Goal: Transaction & Acquisition: Purchase product/service

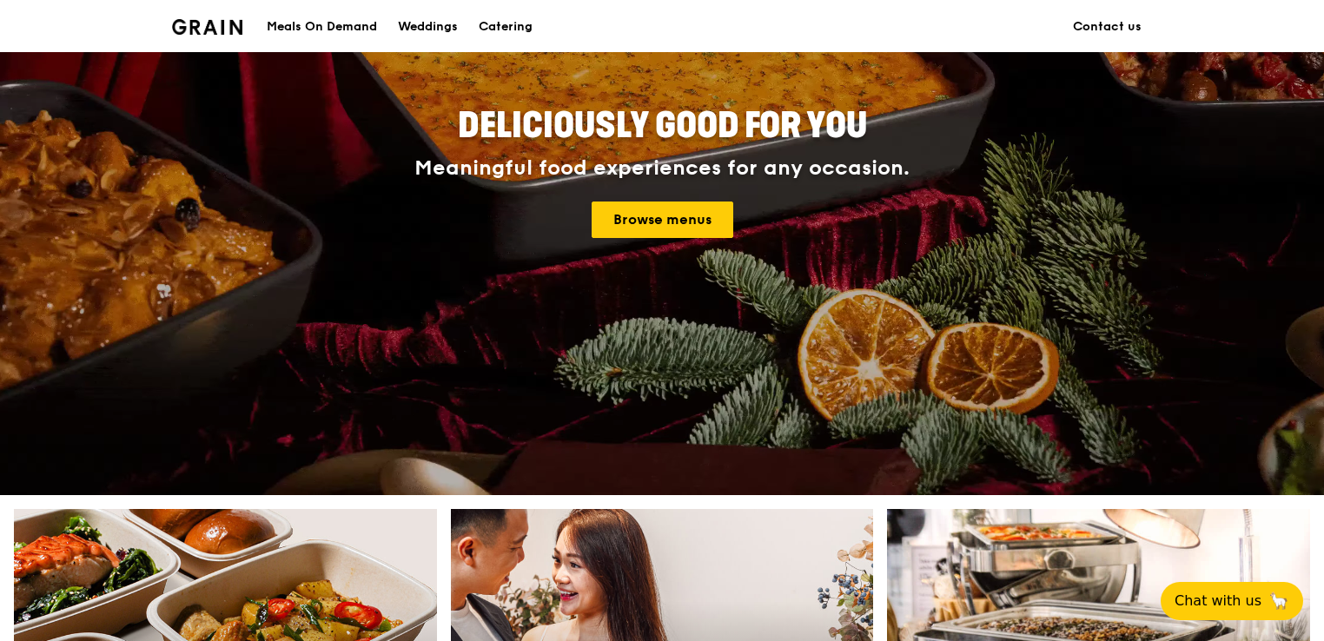
scroll to position [261, 0]
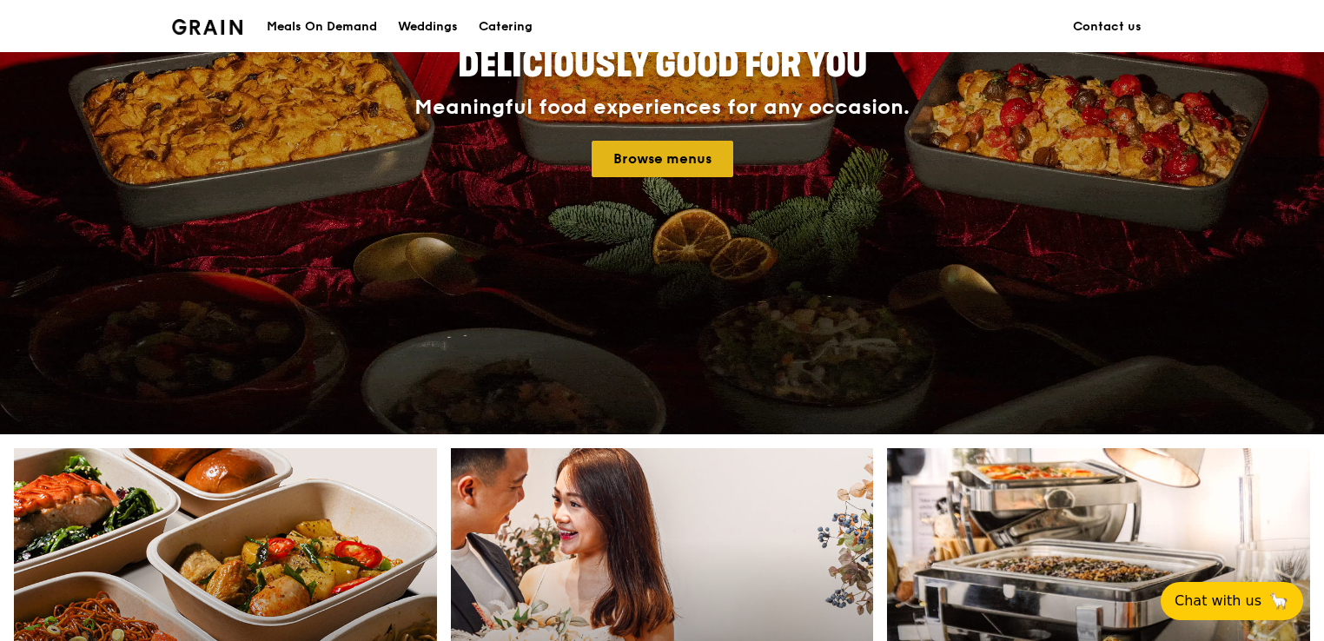
click at [652, 160] on link "Browse menus" at bounding box center [663, 159] width 142 height 36
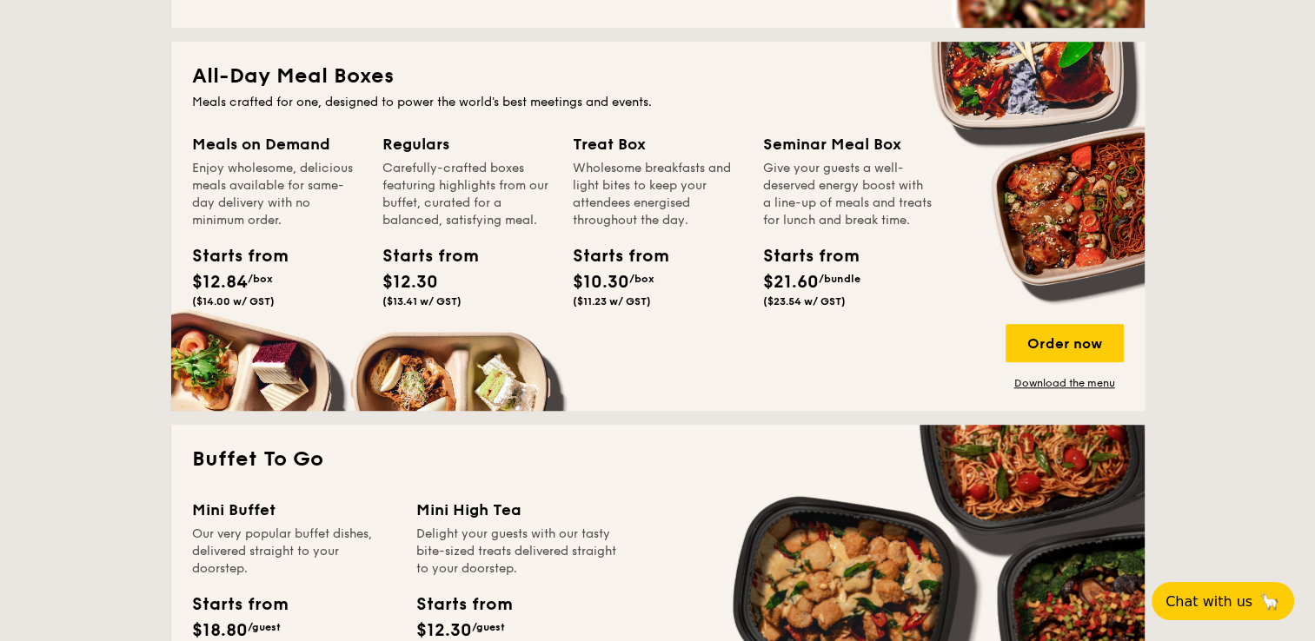
scroll to position [695, 0]
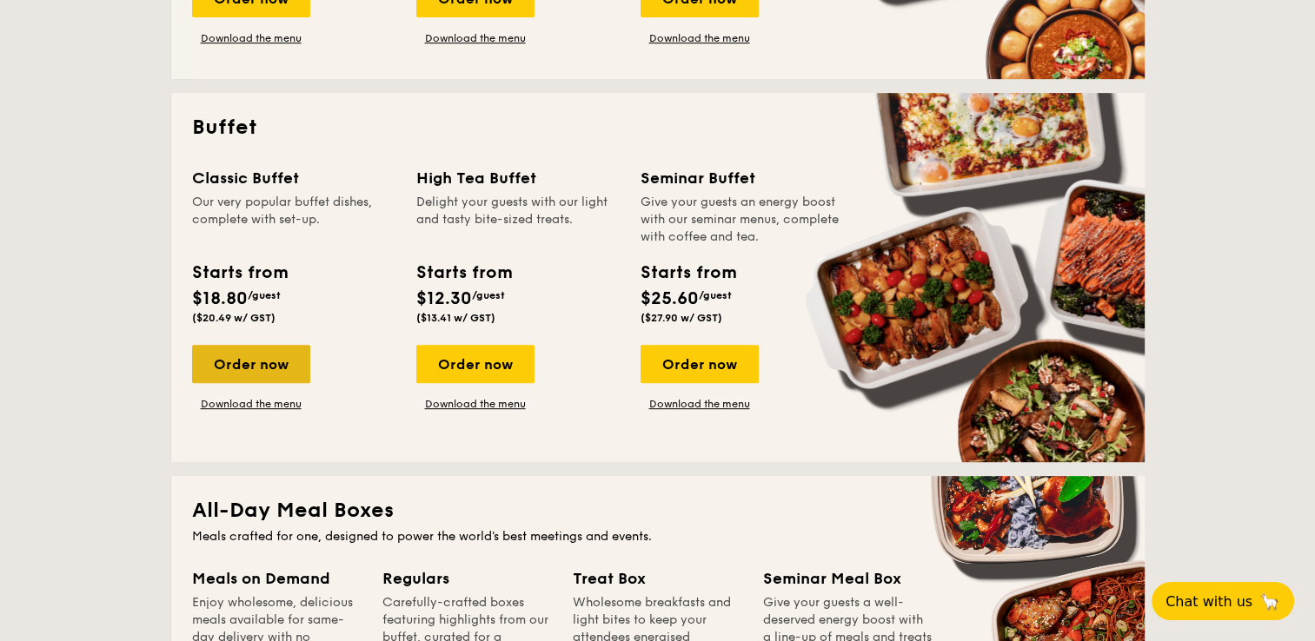
click at [284, 361] on div "Order now" at bounding box center [251, 364] width 118 height 38
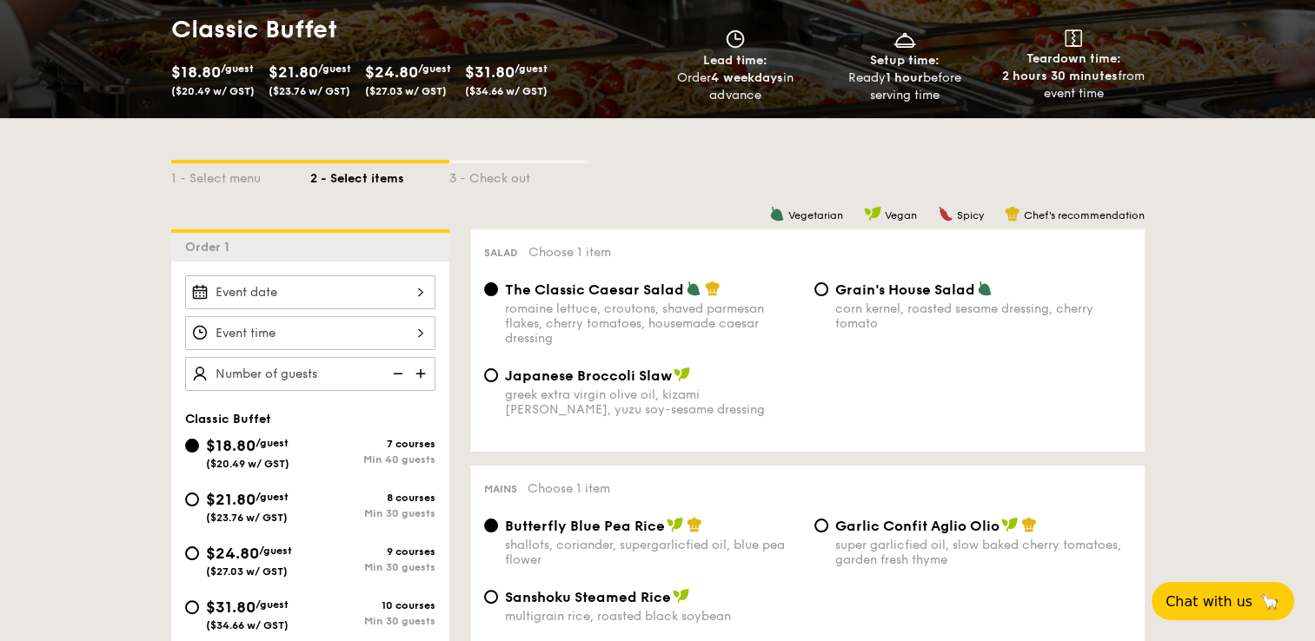
scroll to position [348, 0]
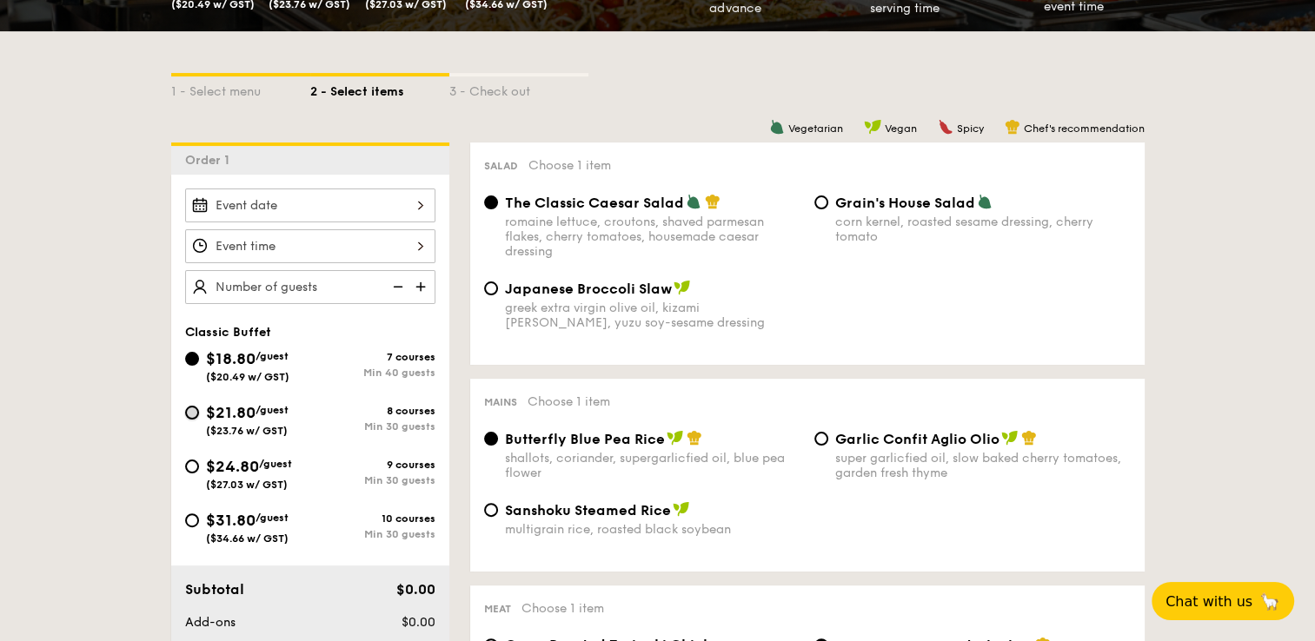
click at [190, 411] on input "$21.80 /guest ($23.76 w/ GST) 8 courses Min 30 guests" at bounding box center [192, 413] width 14 height 14
radio input "true"
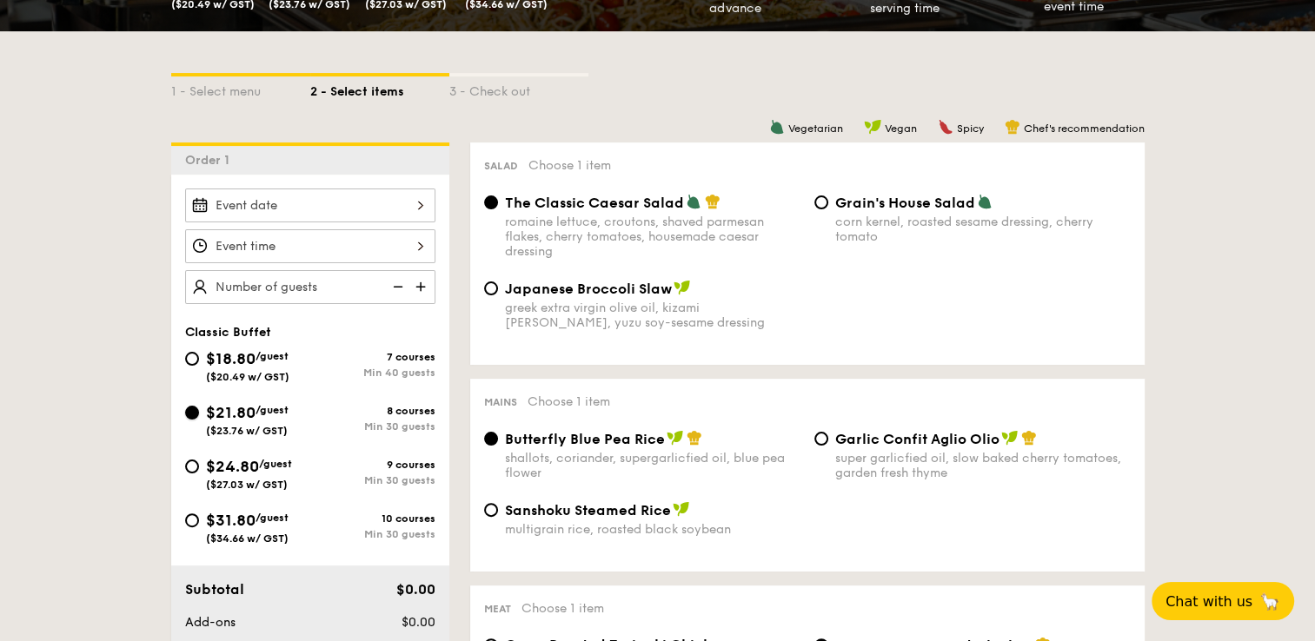
radio input "true"
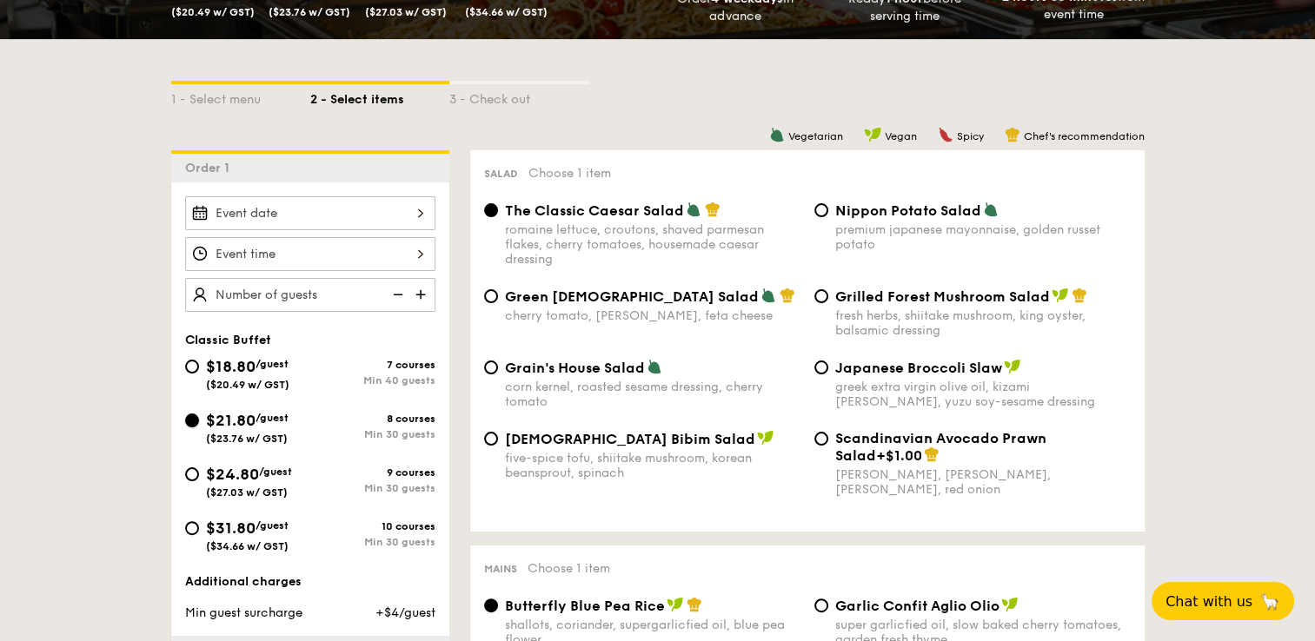
scroll to position [521, 0]
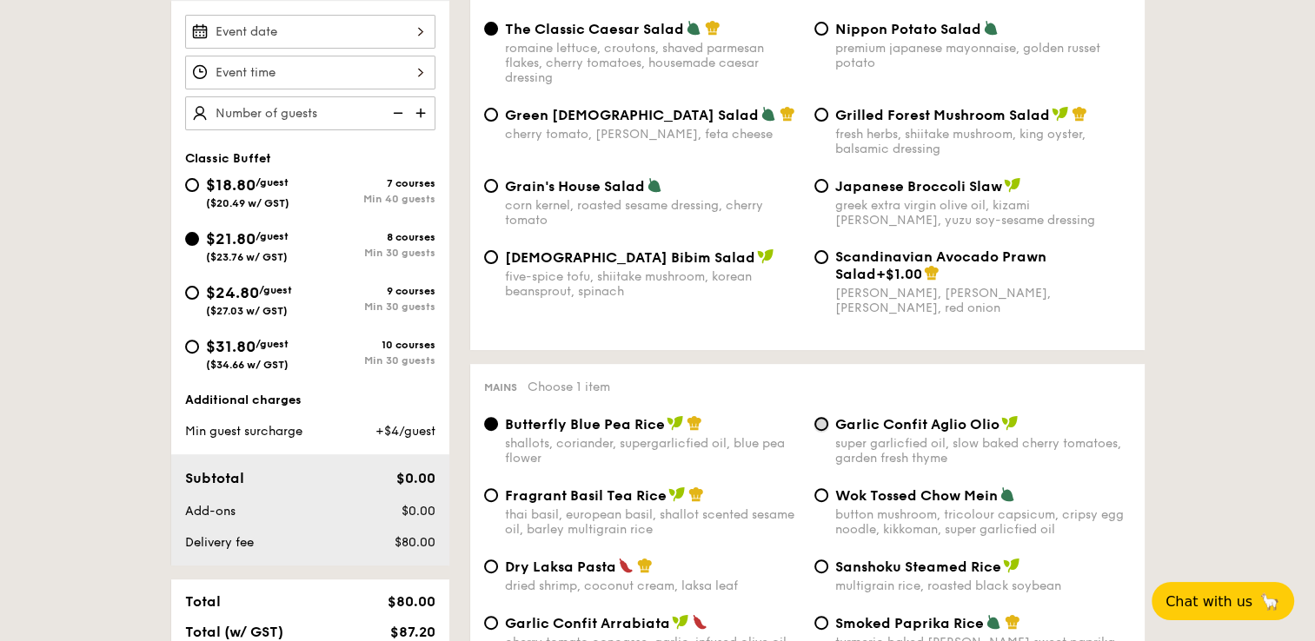
click at [824, 427] on input "Garlic Confit Aglio Olio super garlicfied oil, slow baked cherry tomatoes, gard…" at bounding box center [821, 424] width 14 height 14
radio input "true"
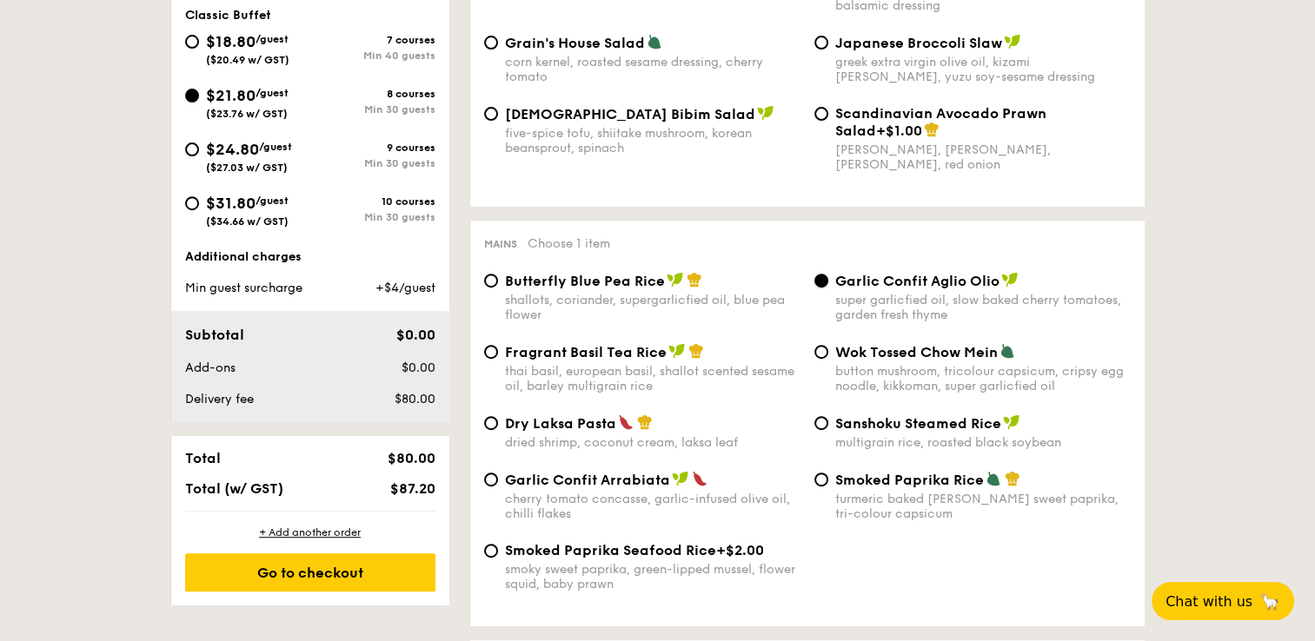
scroll to position [695, 0]
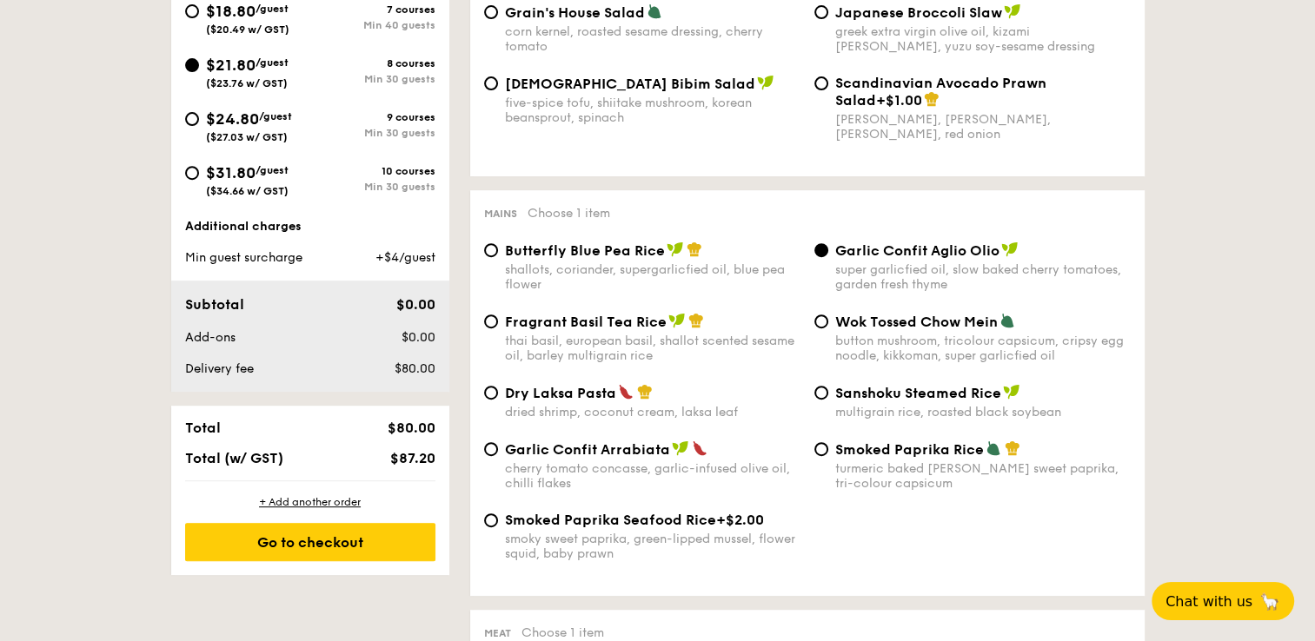
click at [556, 458] on span "Garlic Confit Arrabiata" at bounding box center [587, 449] width 165 height 17
click at [498, 456] on input "Garlic Confit Arrabiata cherry tomato concasse, garlic-infused olive oil, chill…" at bounding box center [491, 449] width 14 height 14
radio input "true"
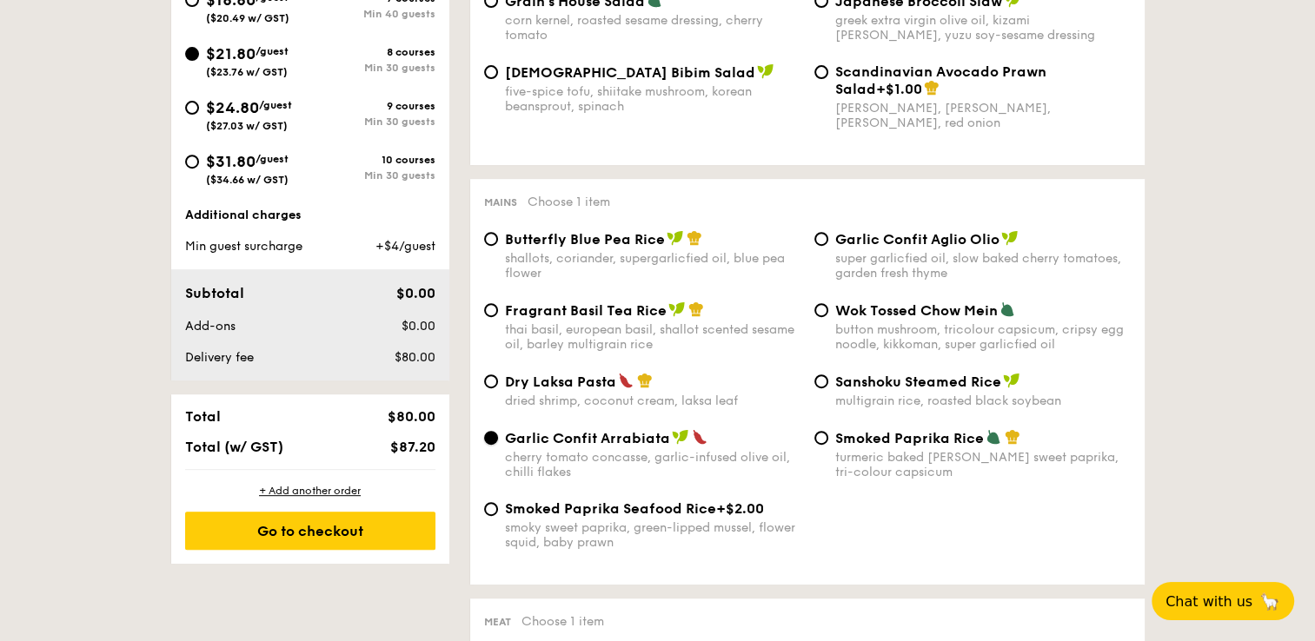
scroll to position [1043, 0]
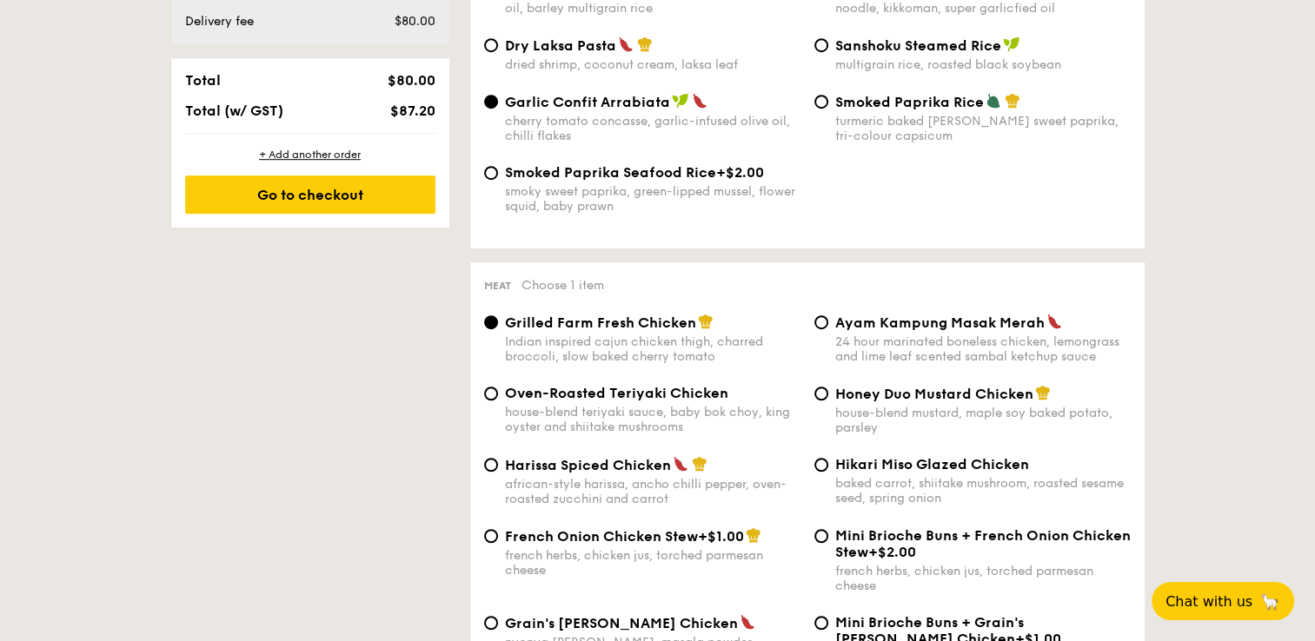
click at [583, 401] on span "Oven-Roasted Teriyaki Chicken" at bounding box center [616, 393] width 223 height 17
click at [498, 401] on input "Oven-Roasted Teriyaki Chicken house-blend teriyaki sauce, baby bok choy, king o…" at bounding box center [491, 394] width 14 height 14
radio input "true"
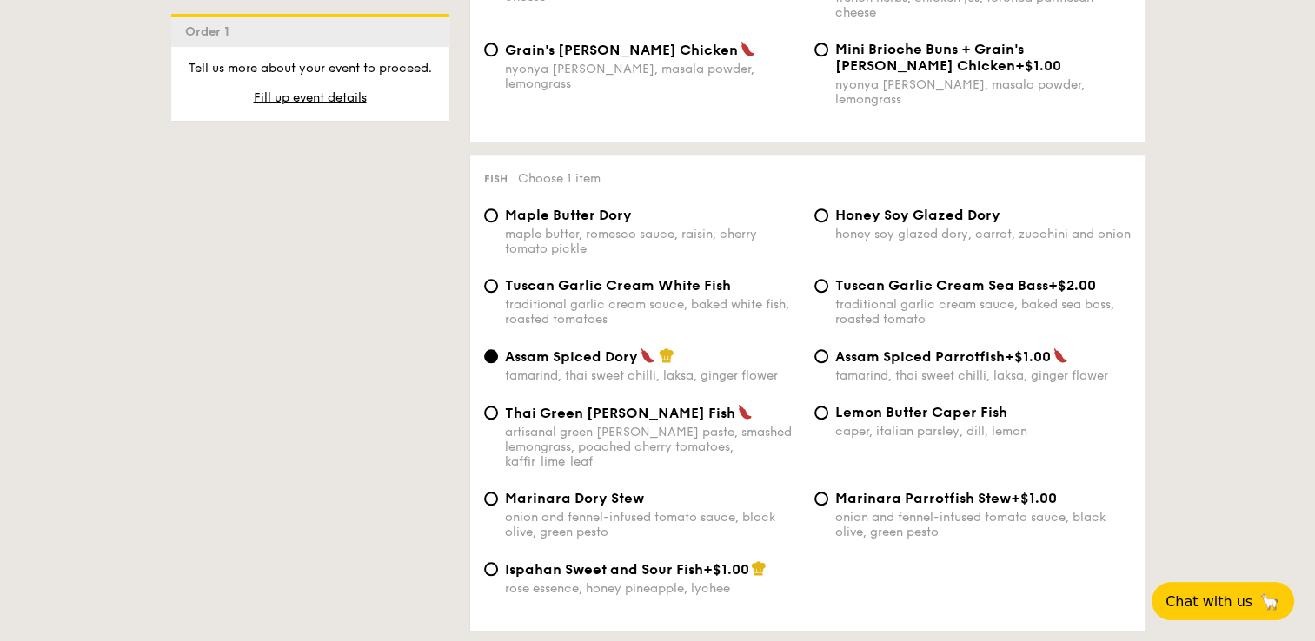
scroll to position [1651, 0]
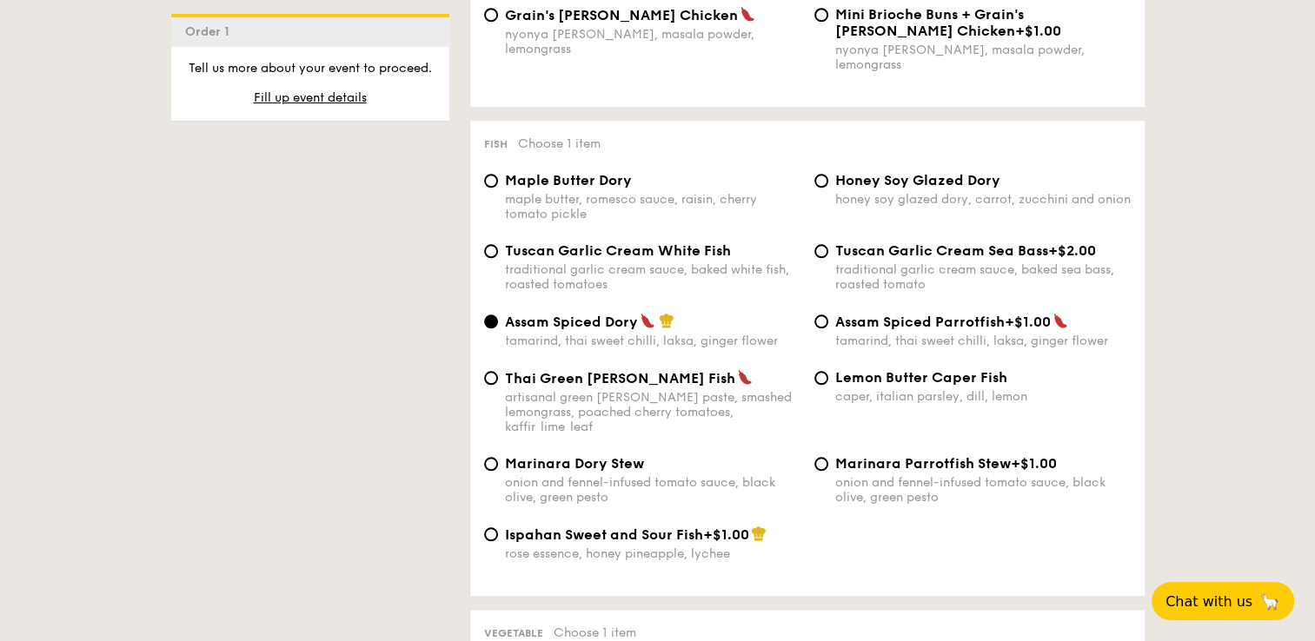
click at [540, 252] on span "Tuscan Garlic Cream White Fish" at bounding box center [618, 250] width 226 height 17
click at [498, 252] on input "Tuscan Garlic Cream White Fish traditional garlic cream sauce, baked white fish…" at bounding box center [491, 251] width 14 height 14
radio input "true"
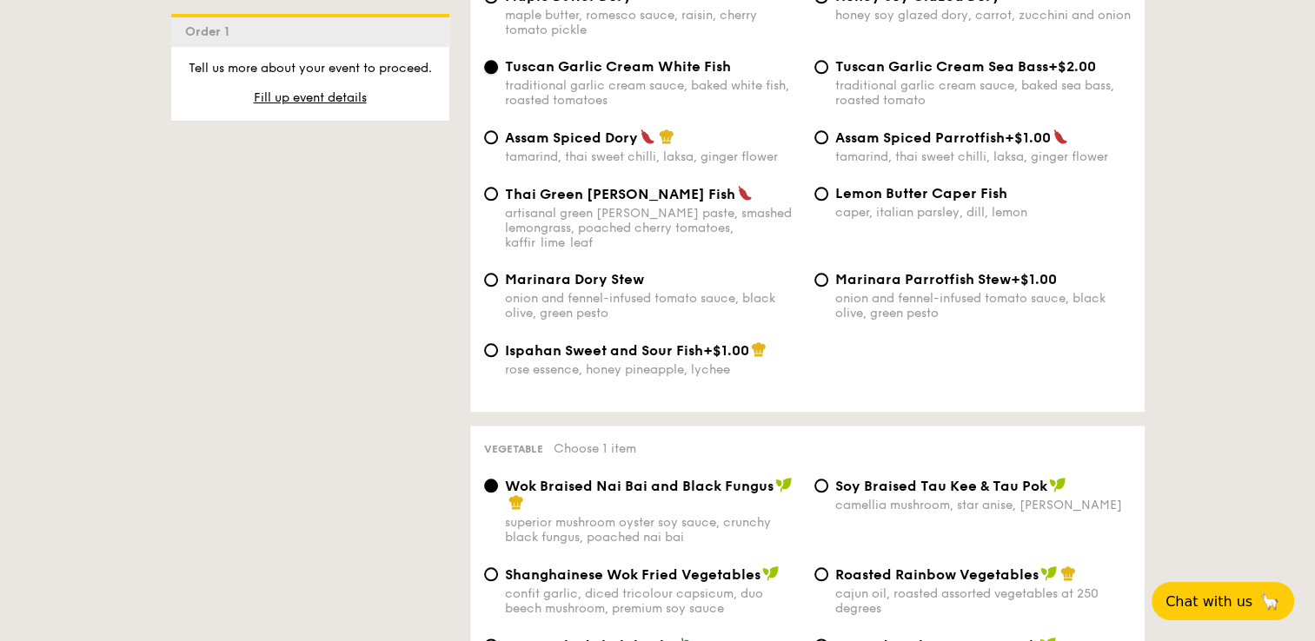
scroll to position [1998, 0]
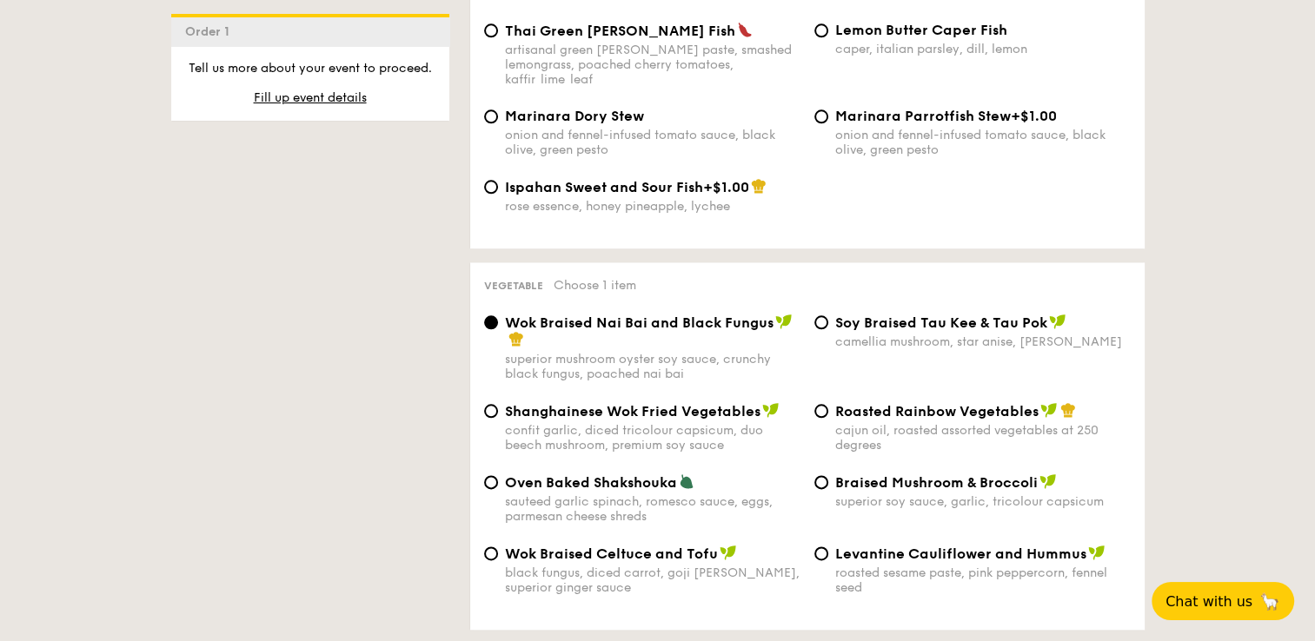
click at [844, 557] on span "Levantine Cauliflower and Hummus" at bounding box center [960, 554] width 251 height 17
click at [828, 557] on input "Levantine Cauliflower and Hummus roasted sesame paste, pink peppercorn, fennel …" at bounding box center [821, 554] width 14 height 14
radio input "true"
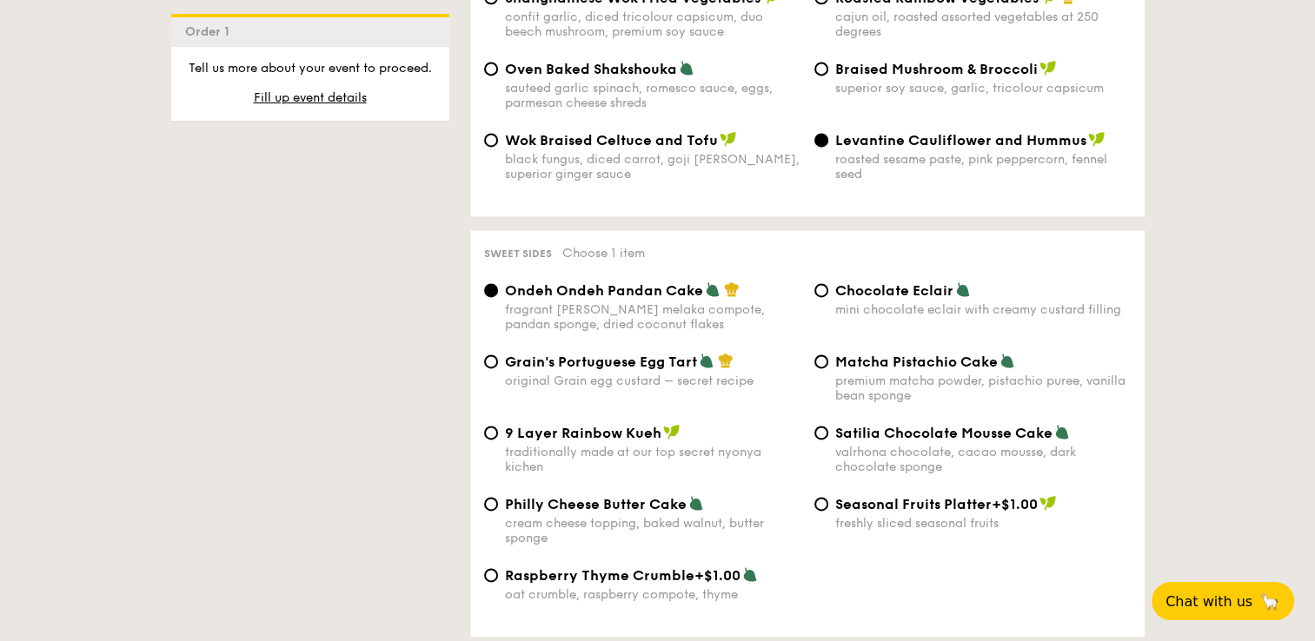
scroll to position [2433, 0]
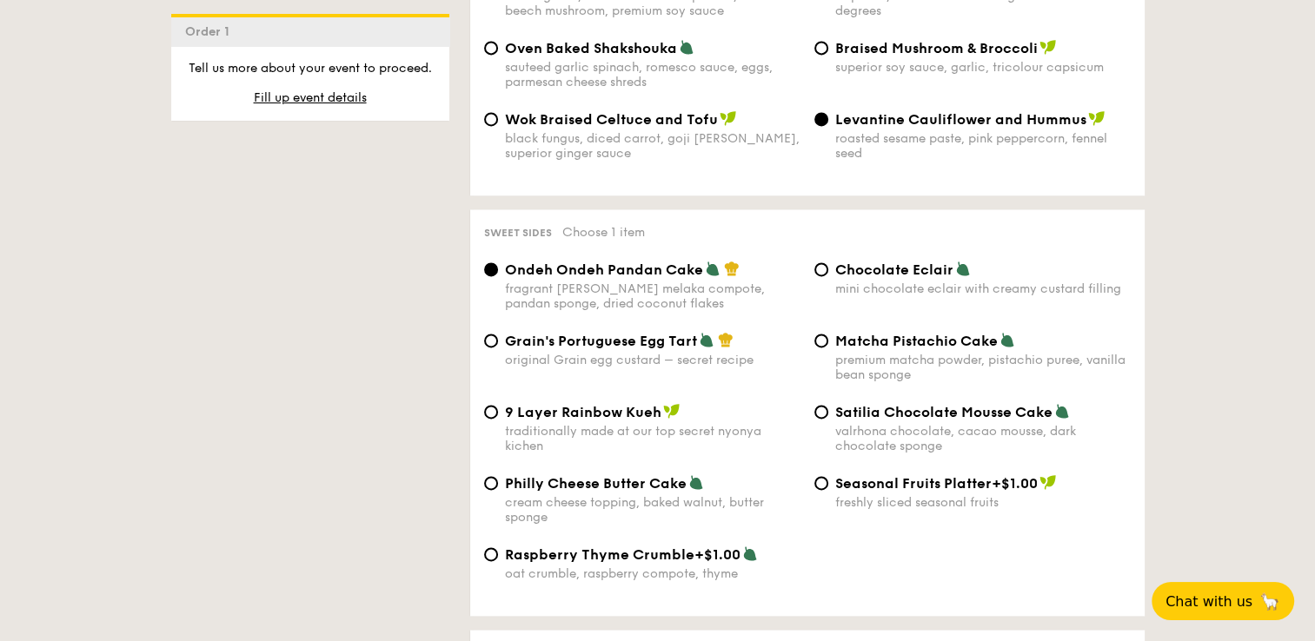
click at [598, 340] on span "Grain's Portuguese Egg Tart" at bounding box center [601, 341] width 192 height 17
click at [498, 340] on input "Grain's Portuguese Egg Tart original Grain egg custard – secret recipe" at bounding box center [491, 341] width 14 height 14
radio input "true"
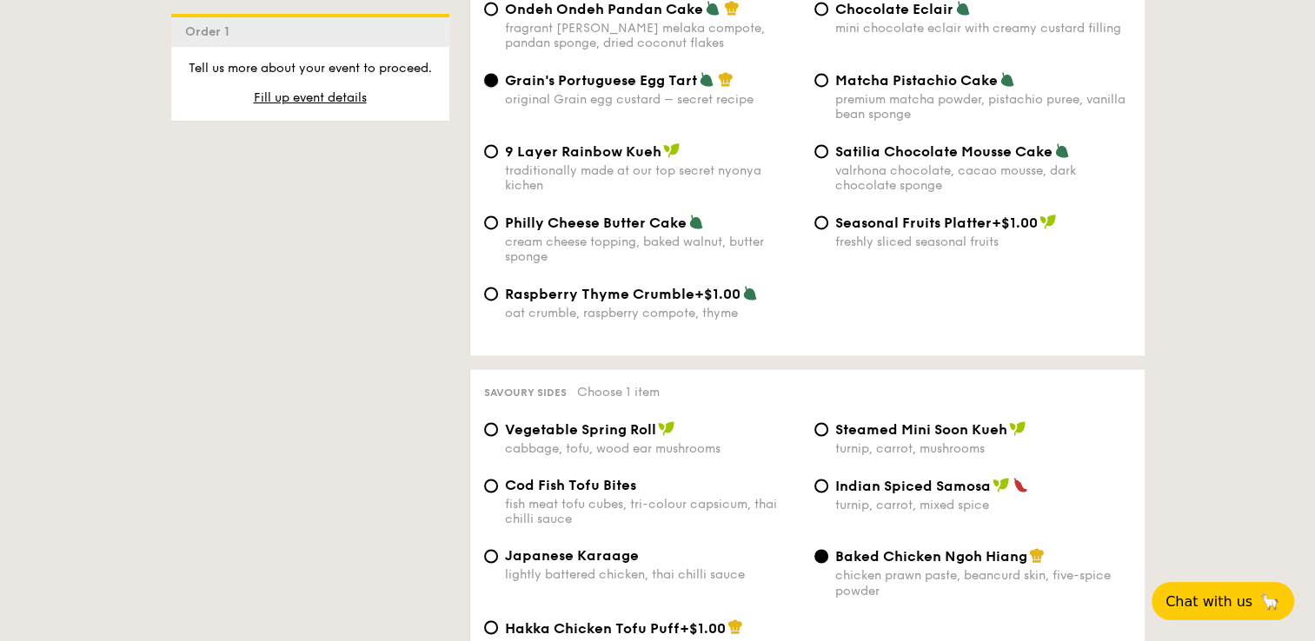
scroll to position [2867, 0]
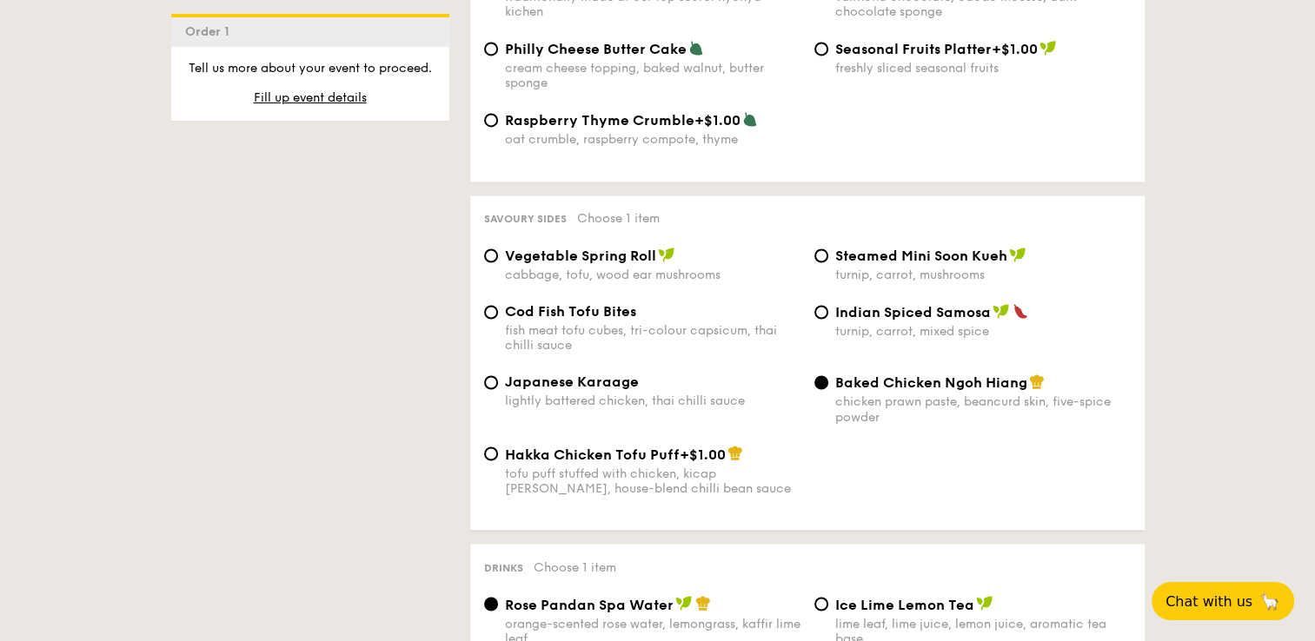
click at [564, 264] on span "Vegetable Spring Roll" at bounding box center [580, 256] width 151 height 17
click at [498, 262] on input "Vegetable Spring Roll cabbage, tofu, wood ear mushrooms" at bounding box center [491, 256] width 14 height 14
radio input "true"
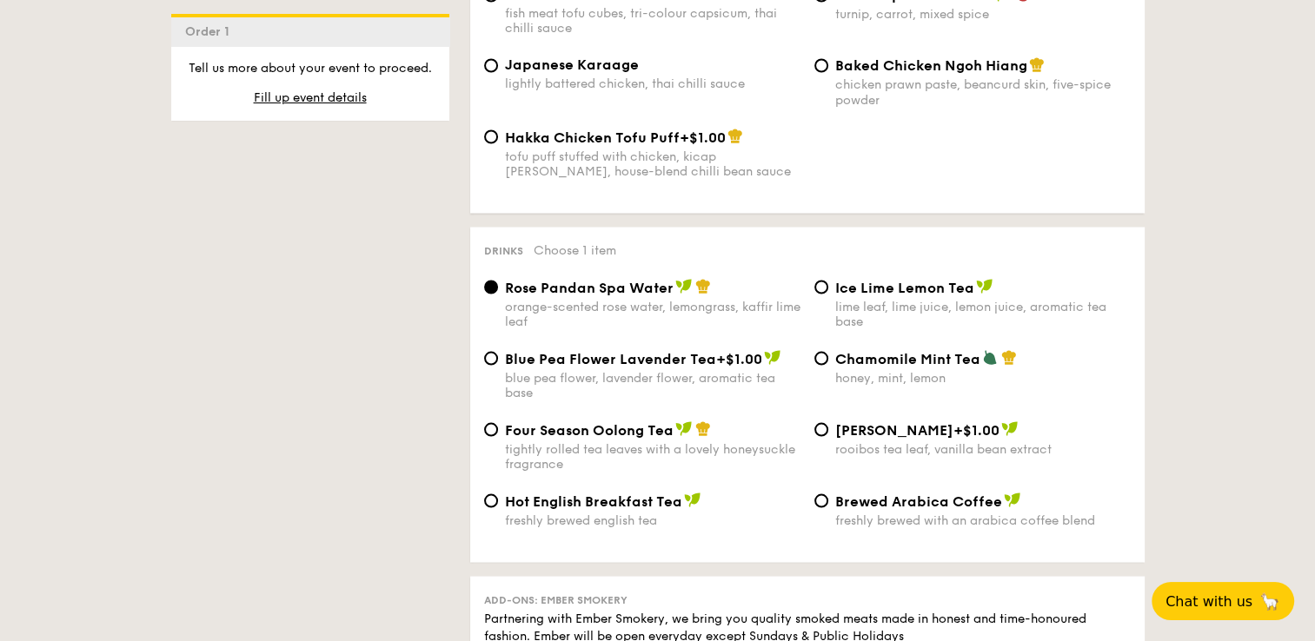
scroll to position [3215, 0]
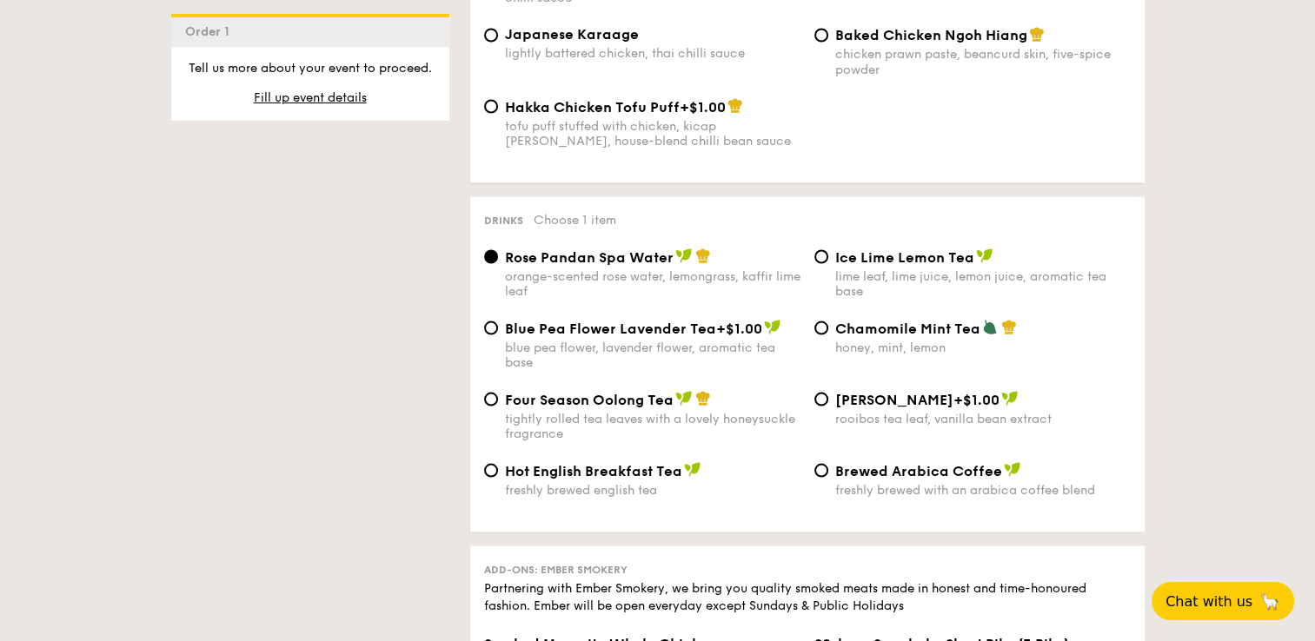
click at [902, 408] on span "[PERSON_NAME]" at bounding box center [894, 399] width 118 height 17
click at [828, 406] on input "Vanilla Rooibos +$1.00 rooibos tea leaf, vanilla bean extract" at bounding box center [821, 399] width 14 height 14
radio input "true"
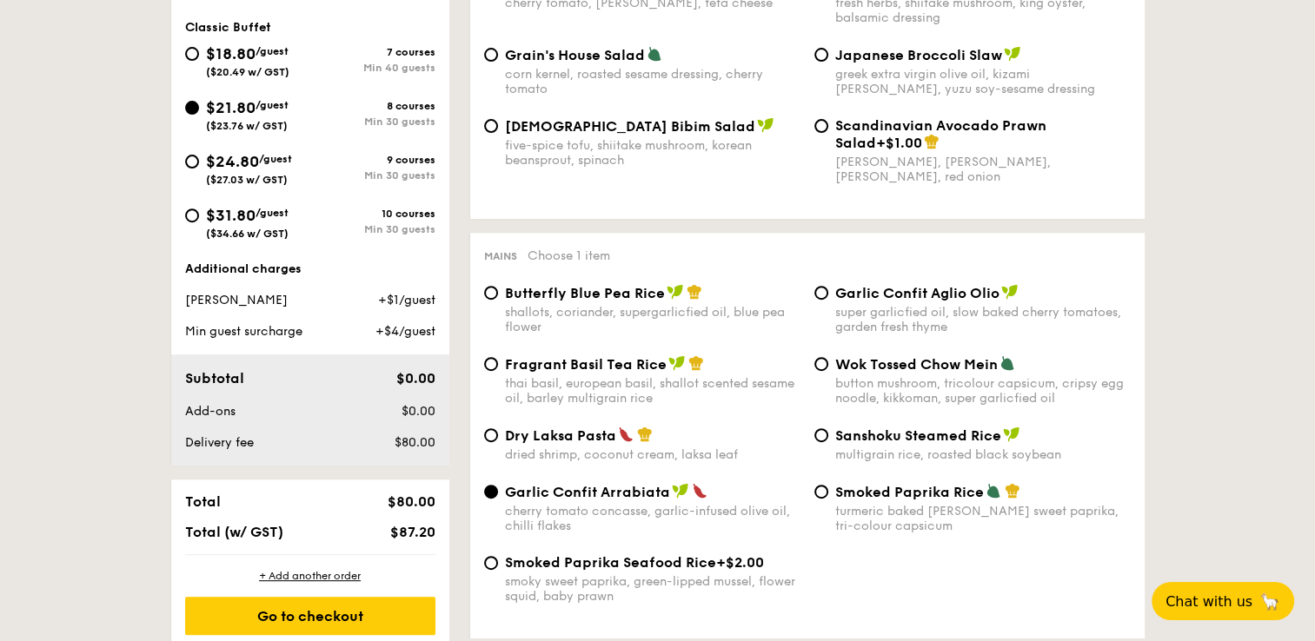
scroll to position [521, 0]
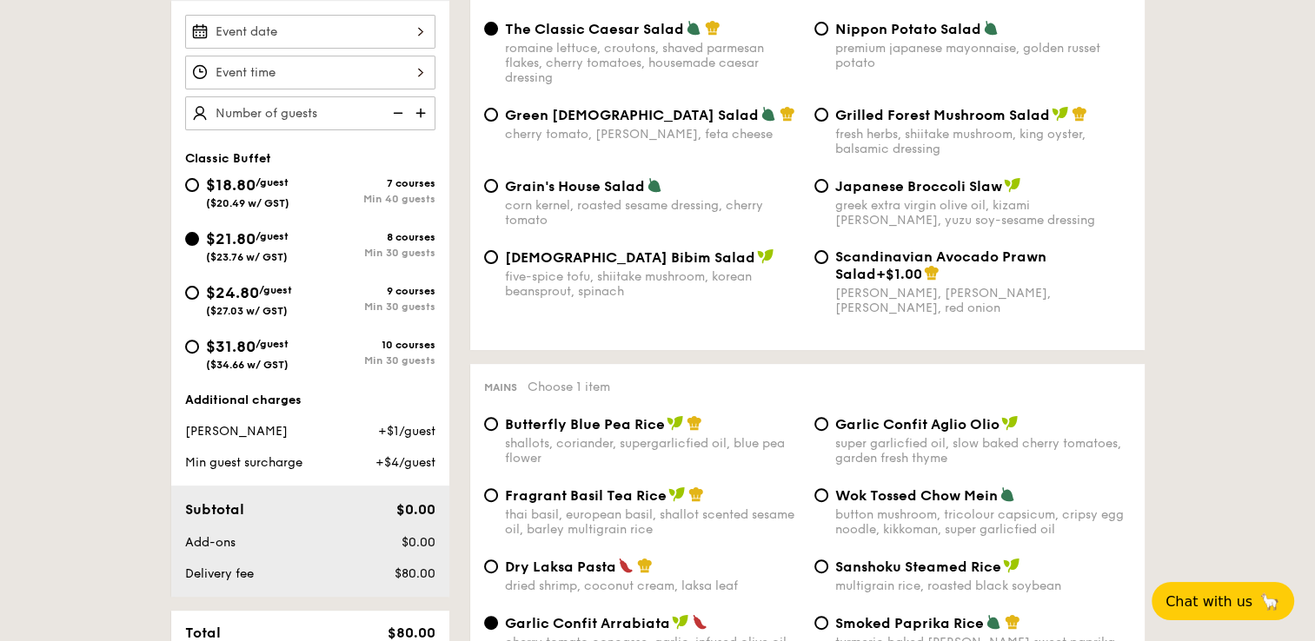
click at [272, 29] on div at bounding box center [310, 32] width 250 height 34
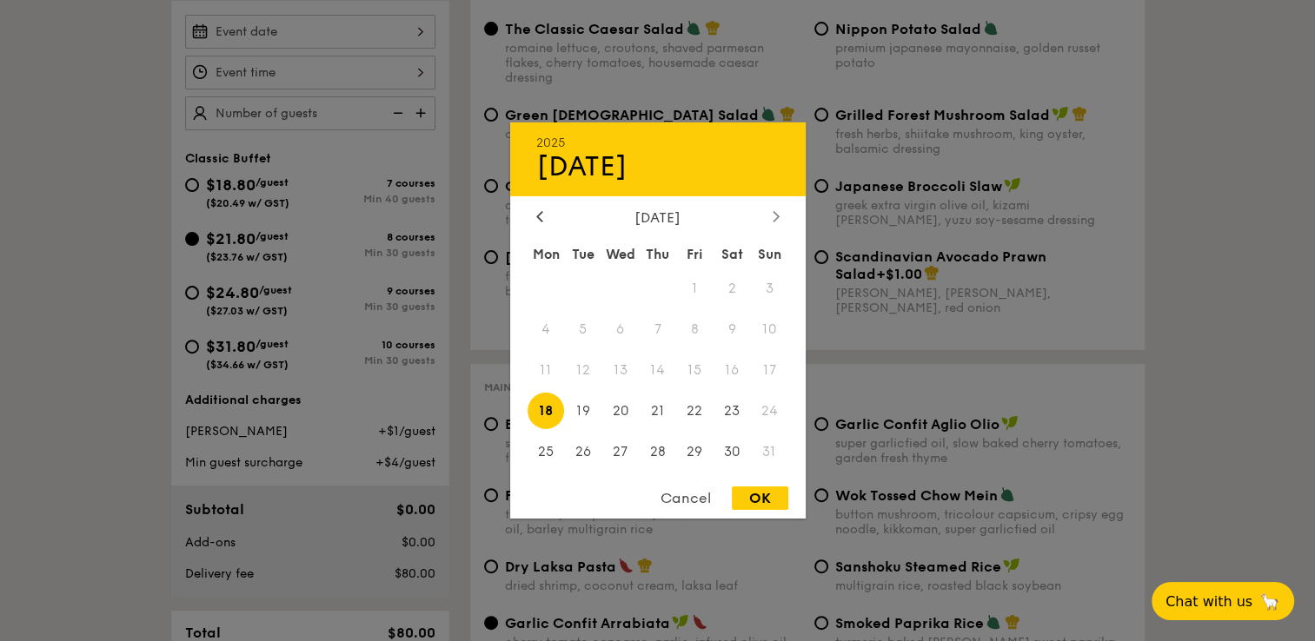
click at [772, 219] on icon at bounding box center [775, 215] width 7 height 11
click at [622, 283] on span "3" at bounding box center [619, 288] width 37 height 37
click at [760, 501] on div "OK" at bounding box center [760, 498] width 56 height 23
type input "[DATE]"
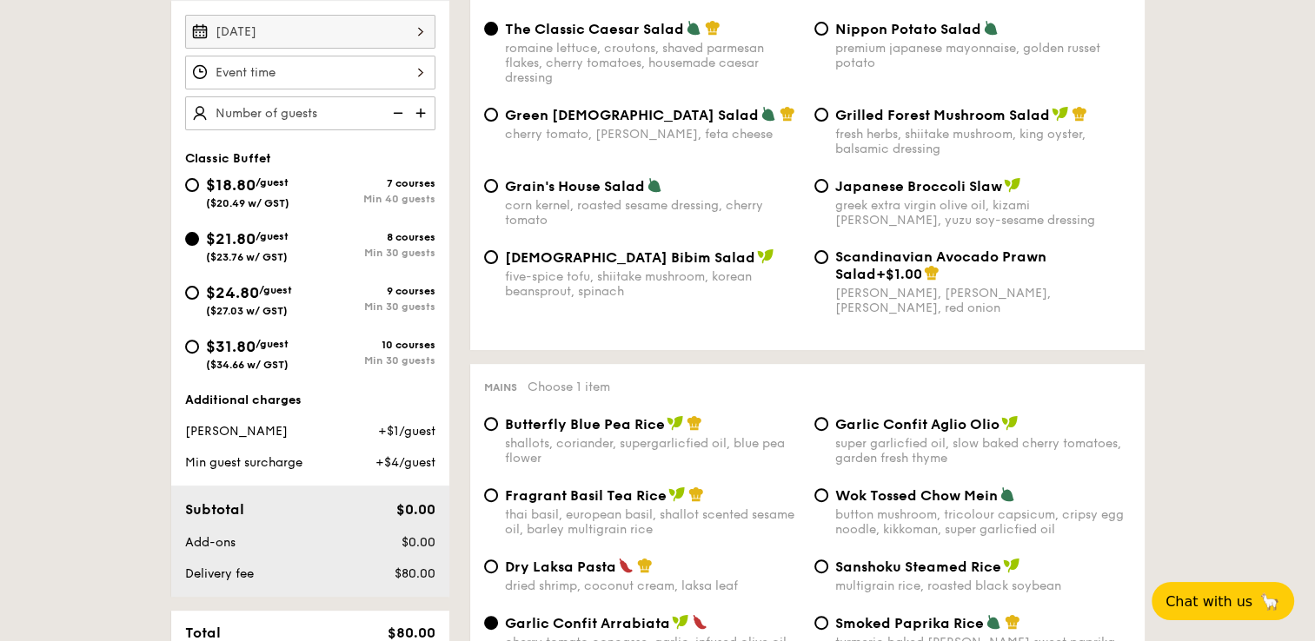
click at [315, 64] on div at bounding box center [310, 73] width 250 height 34
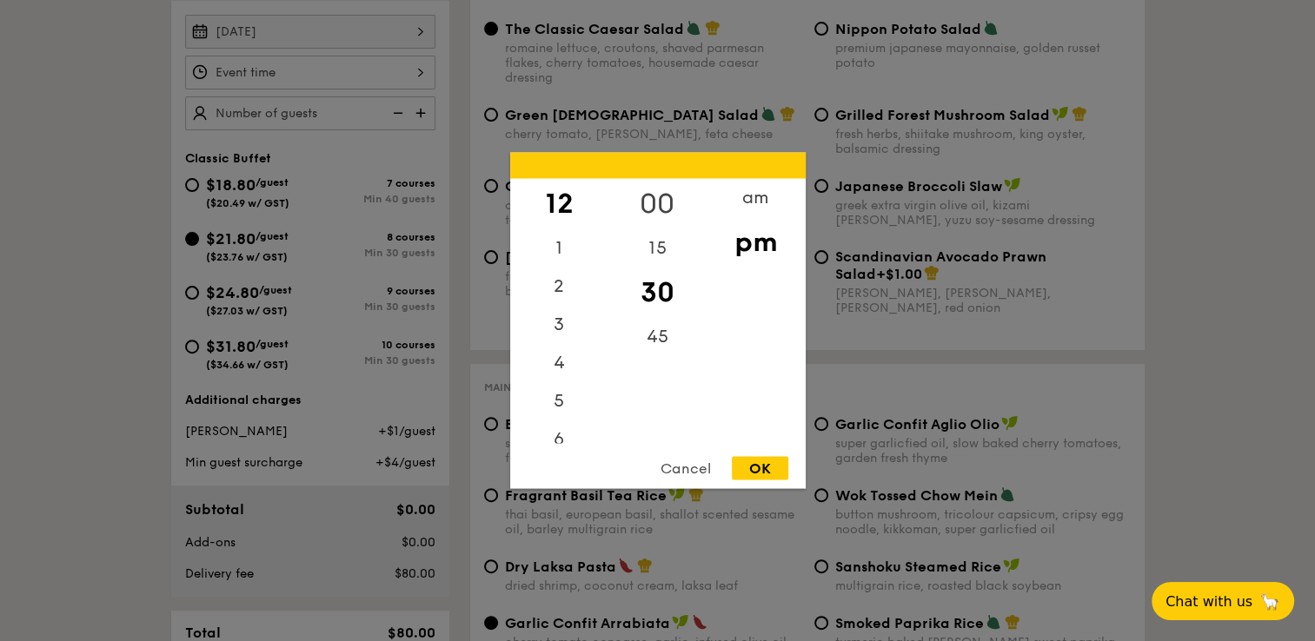
click at [664, 209] on div "00" at bounding box center [657, 204] width 98 height 50
click at [770, 465] on div "OK" at bounding box center [760, 468] width 56 height 23
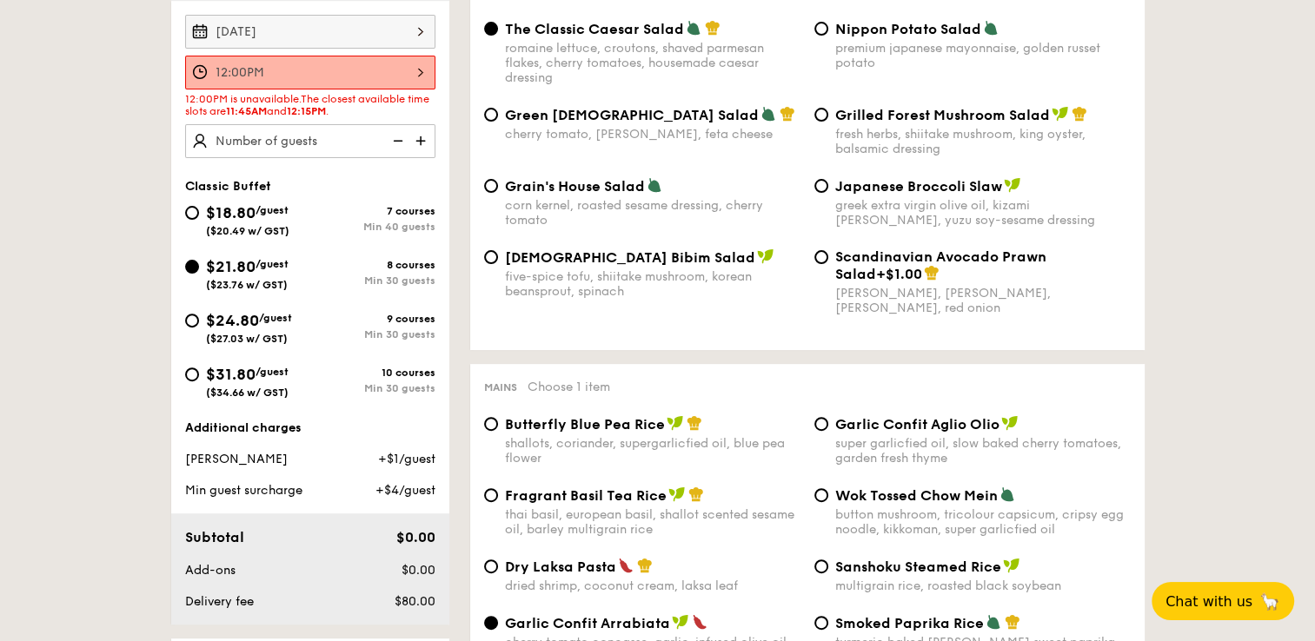
click at [322, 71] on div "12:00PM" at bounding box center [310, 73] width 250 height 34
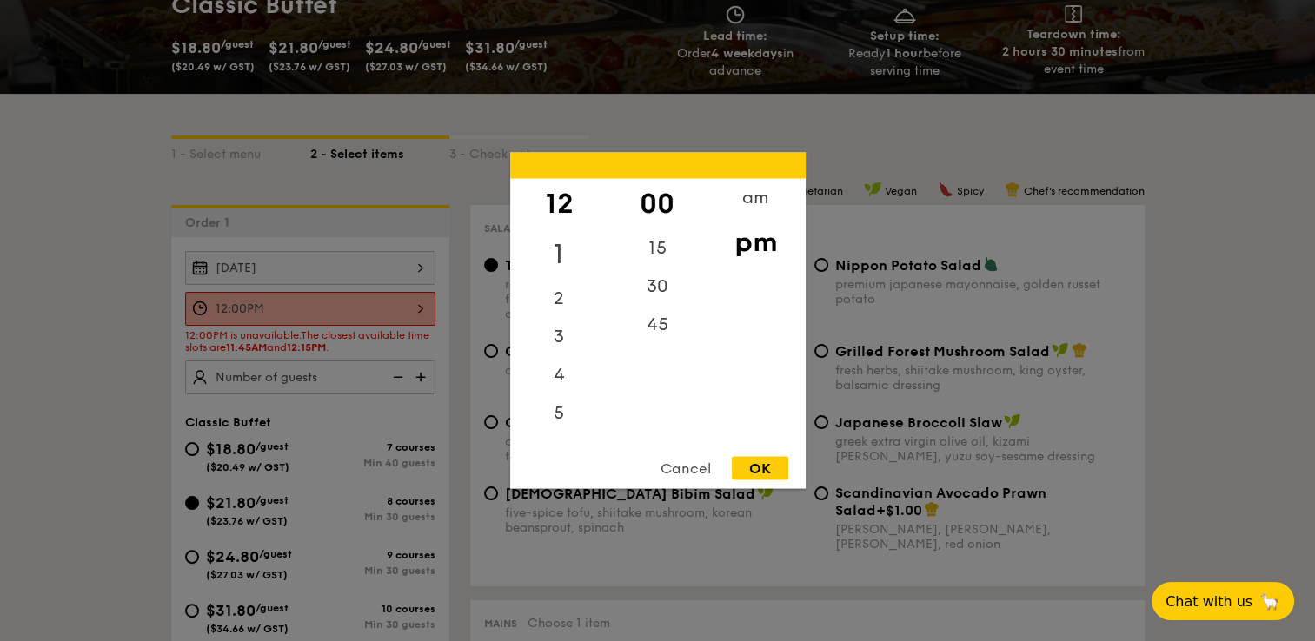
scroll to position [261, 0]
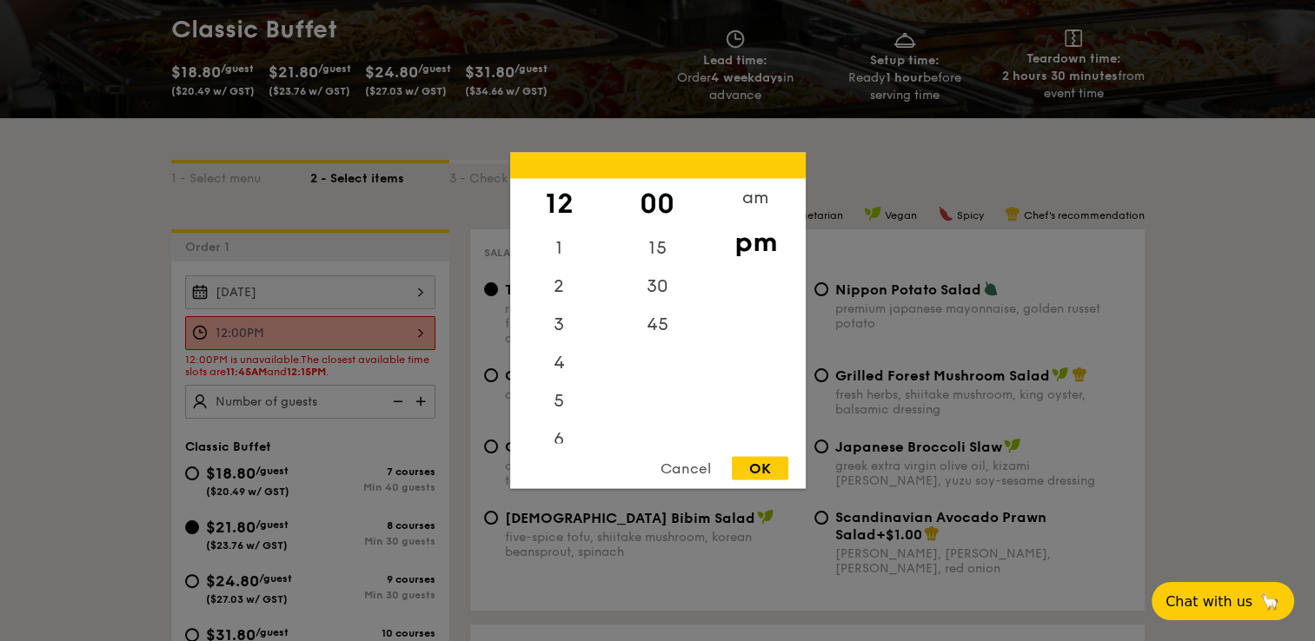
click at [291, 333] on div at bounding box center [657, 320] width 1315 height 641
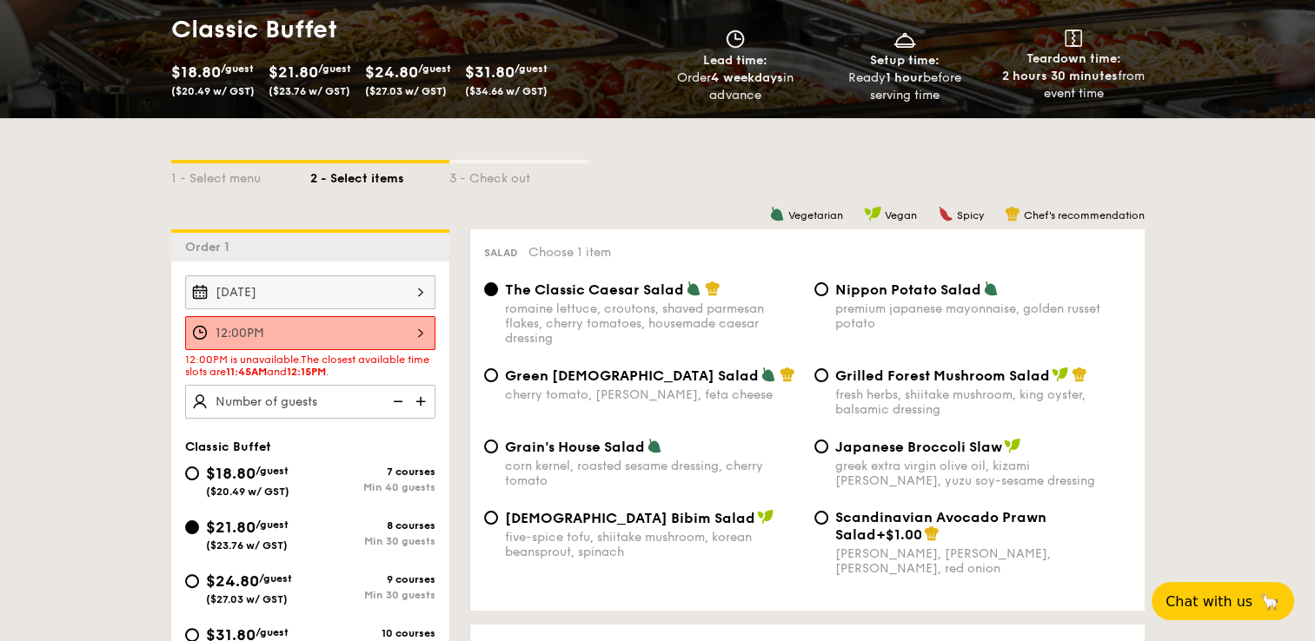
click at [271, 341] on div "12:00PM" at bounding box center [310, 333] width 250 height 34
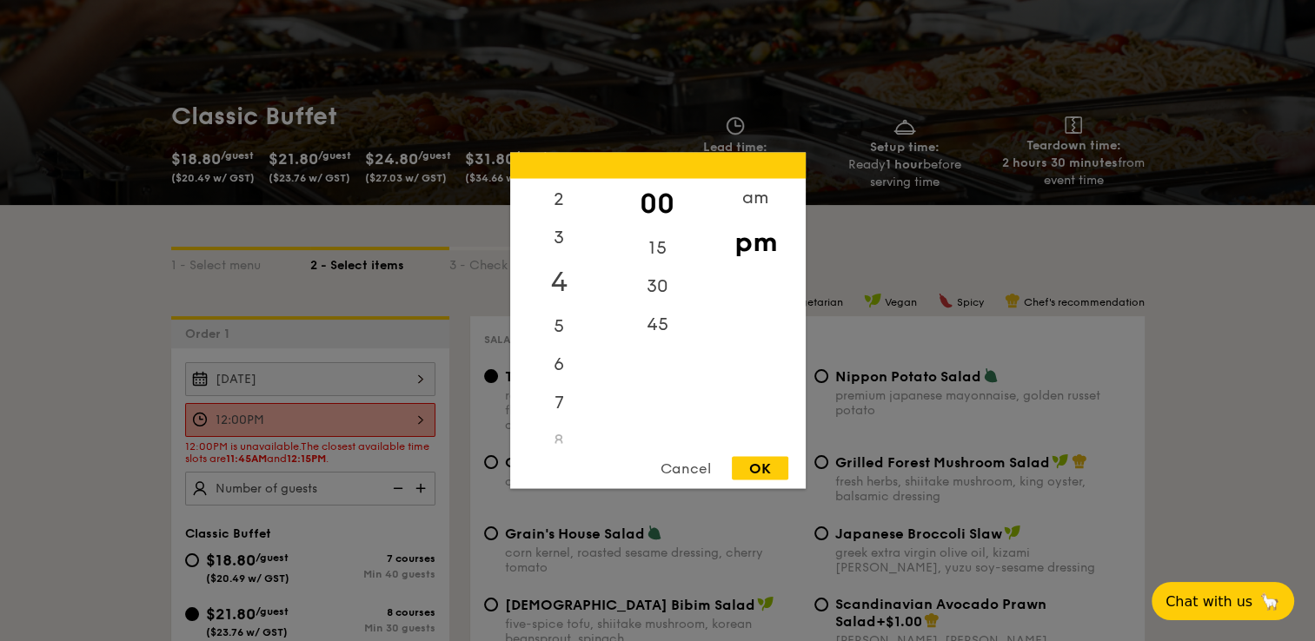
scroll to position [0, 0]
click at [737, 207] on div "am" at bounding box center [755, 204] width 98 height 50
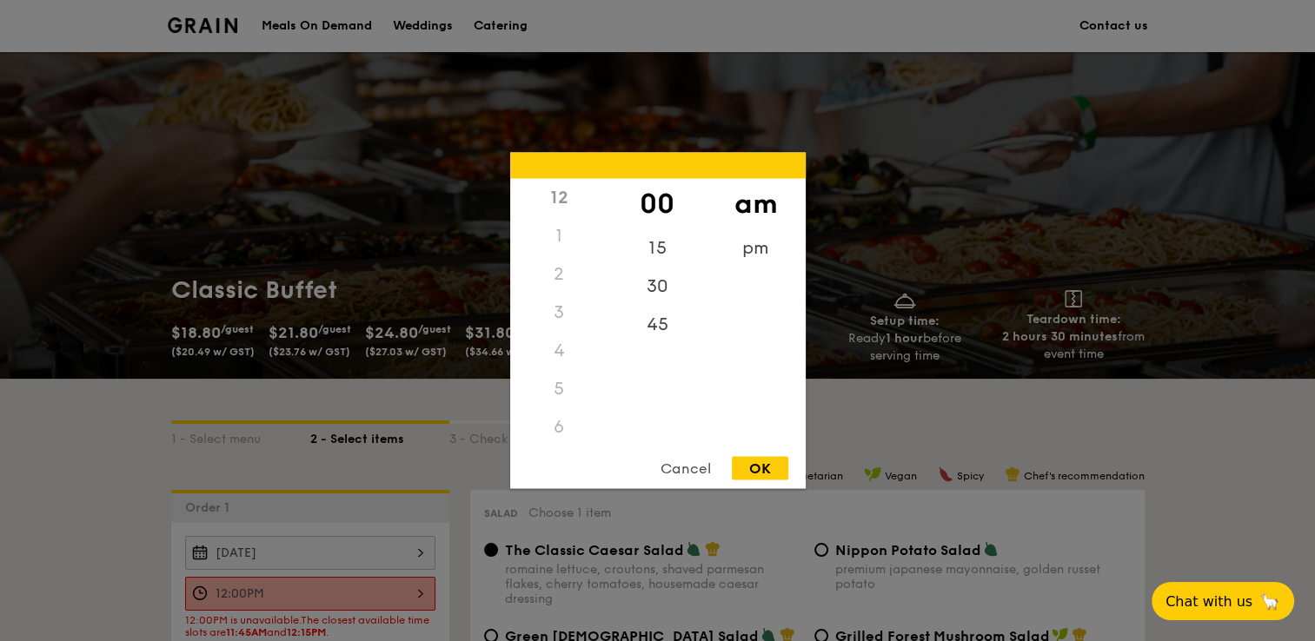
click at [570, 200] on div "12" at bounding box center [559, 198] width 98 height 38
click at [567, 423] on div "11" at bounding box center [559, 421] width 98 height 50
click at [749, 467] on div "OK" at bounding box center [760, 468] width 56 height 23
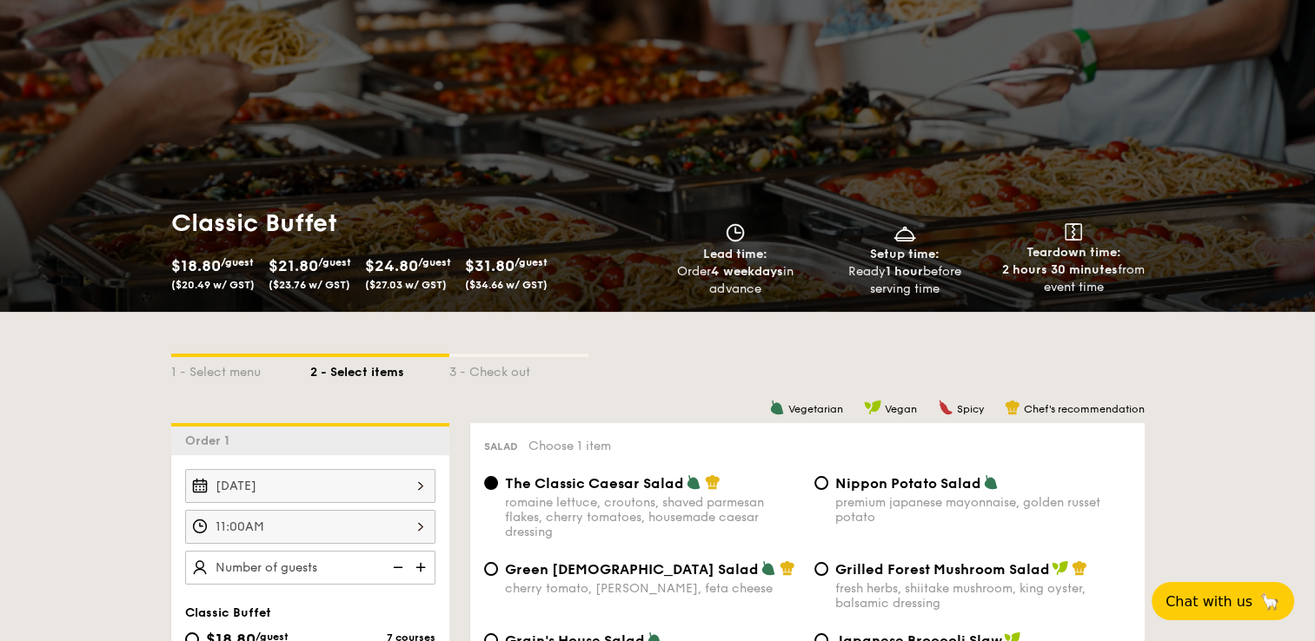
scroll to position [174, 0]
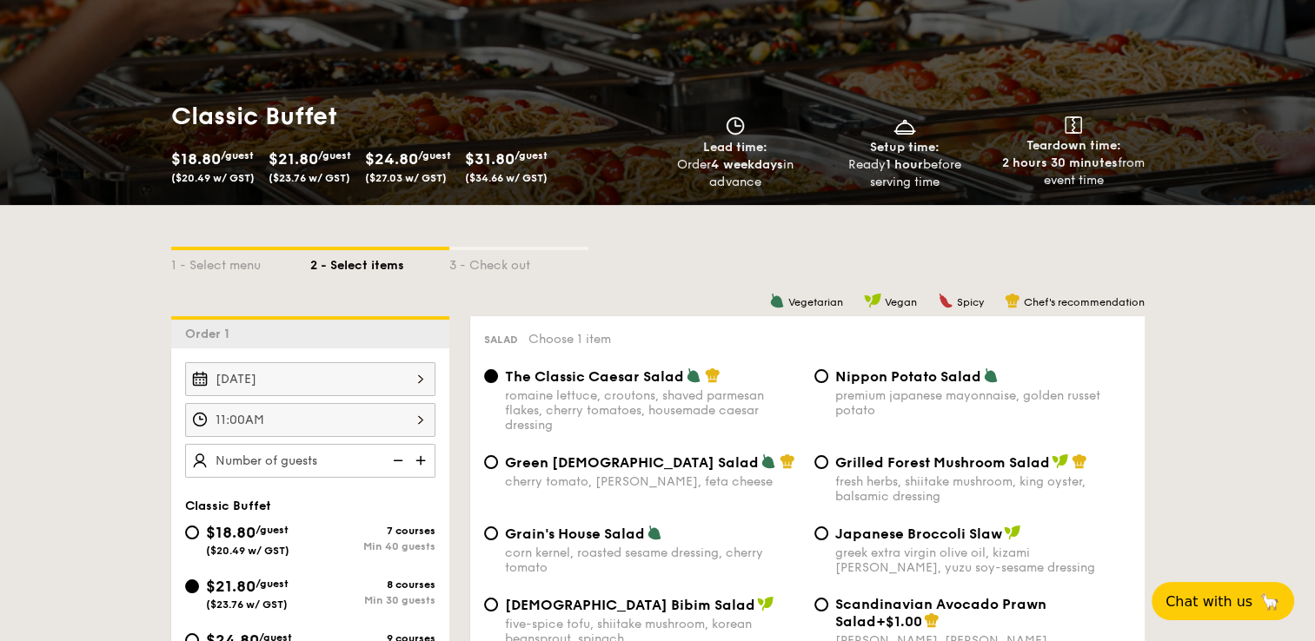
click at [309, 422] on div "11:00AM" at bounding box center [310, 420] width 250 height 34
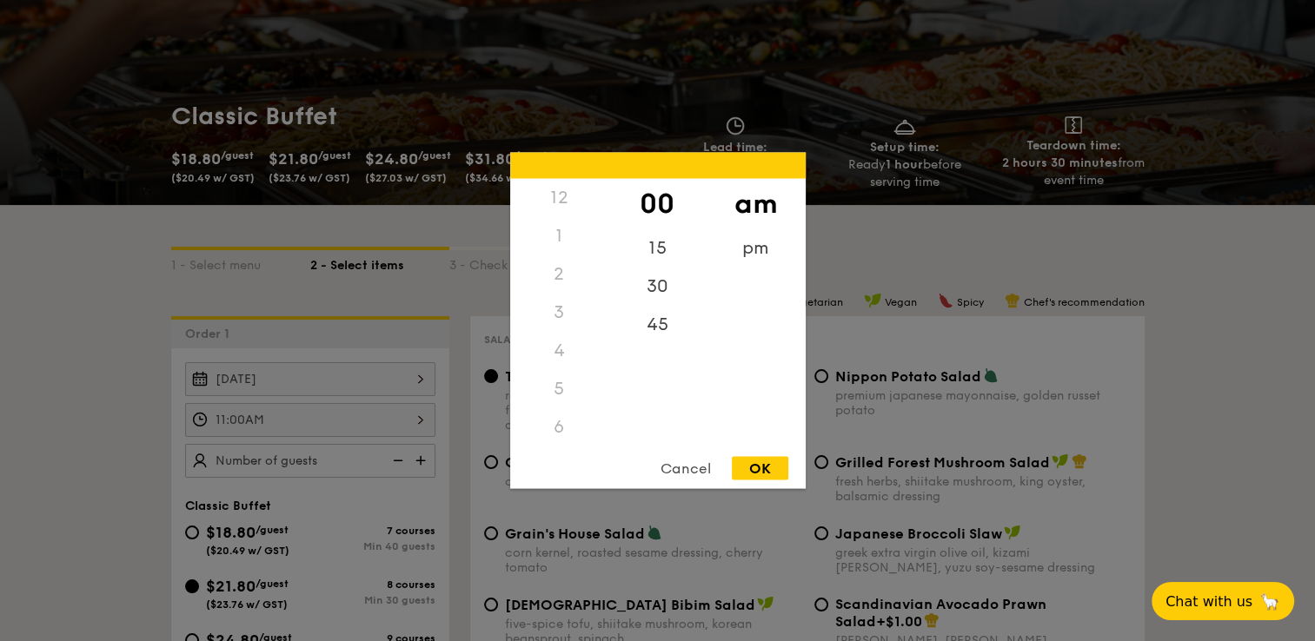
scroll to position [206, 0]
click at [650, 321] on div "45" at bounding box center [657, 331] width 98 height 50
click at [759, 475] on div "OK" at bounding box center [760, 468] width 56 height 23
type input "11:45AM"
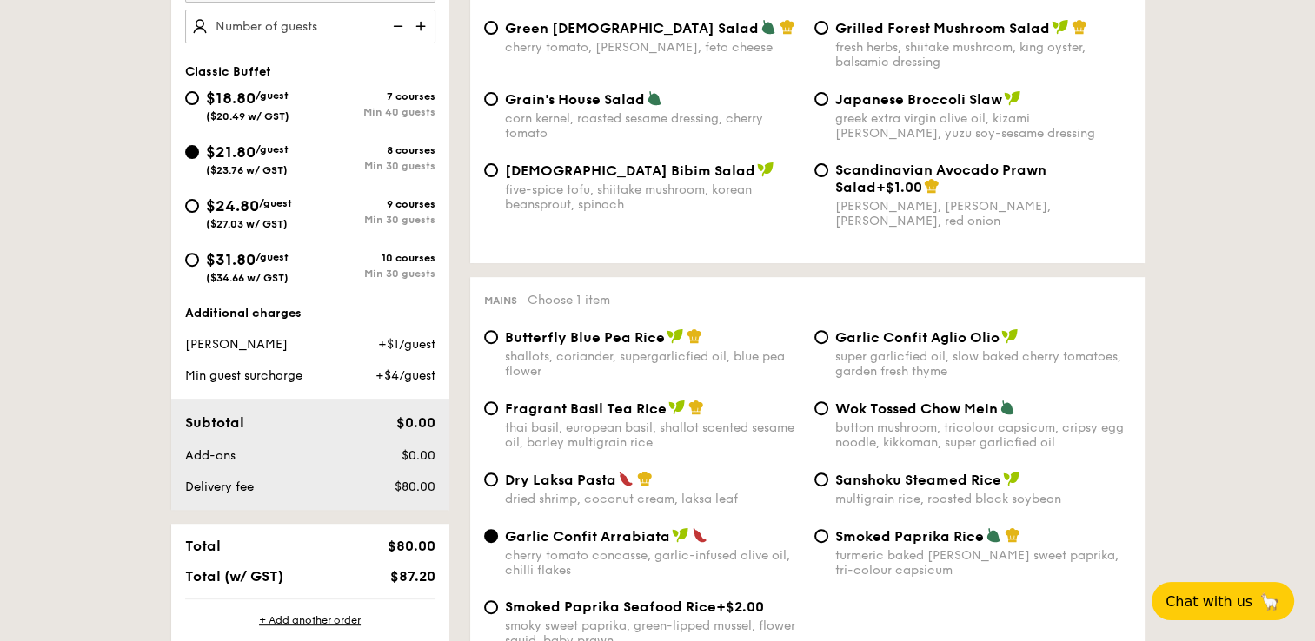
scroll to position [695, 0]
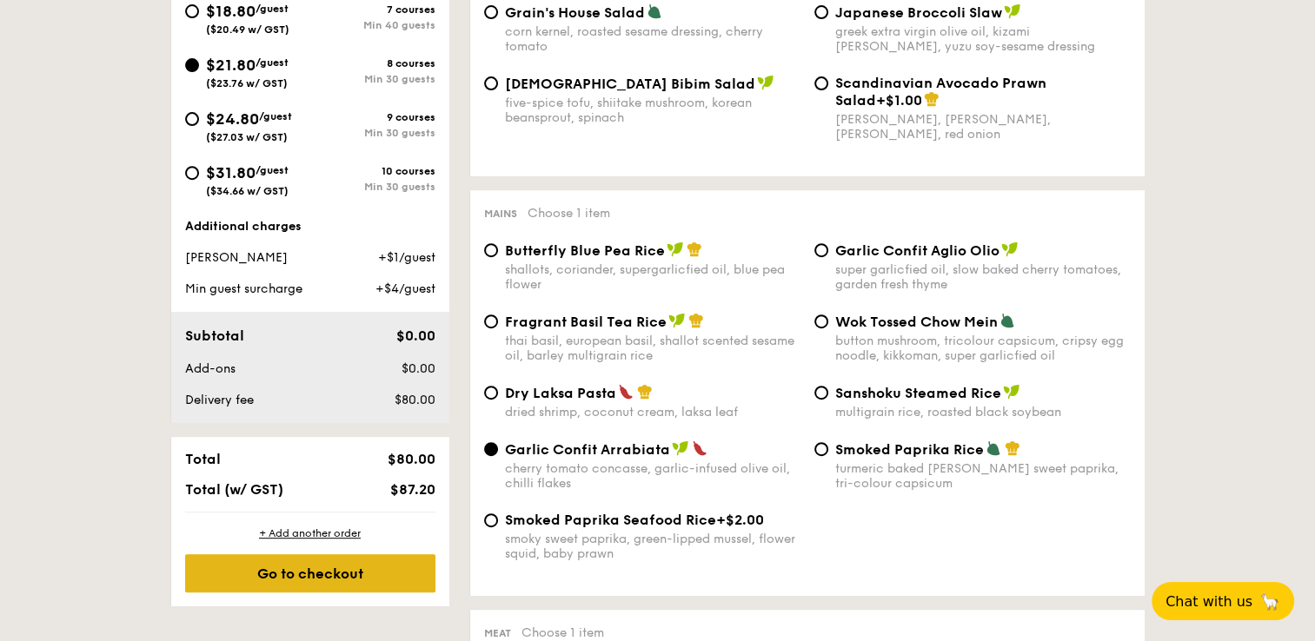
click at [305, 581] on div "Go to checkout" at bounding box center [310, 573] width 250 height 38
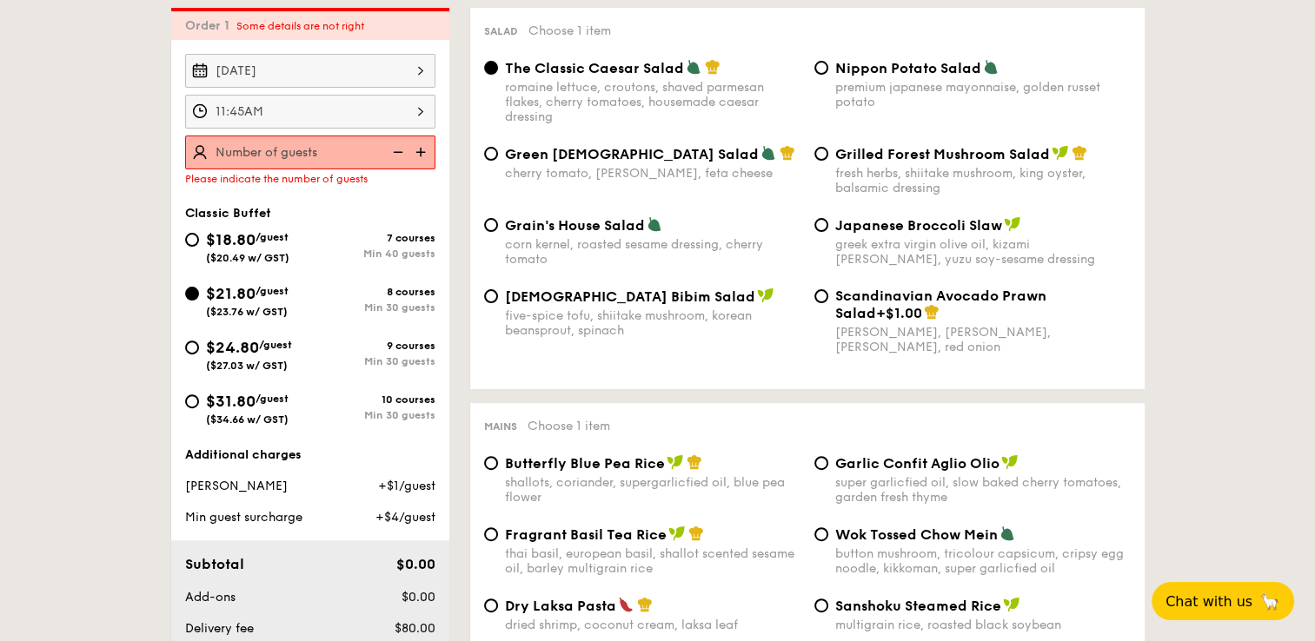
scroll to position [464, 0]
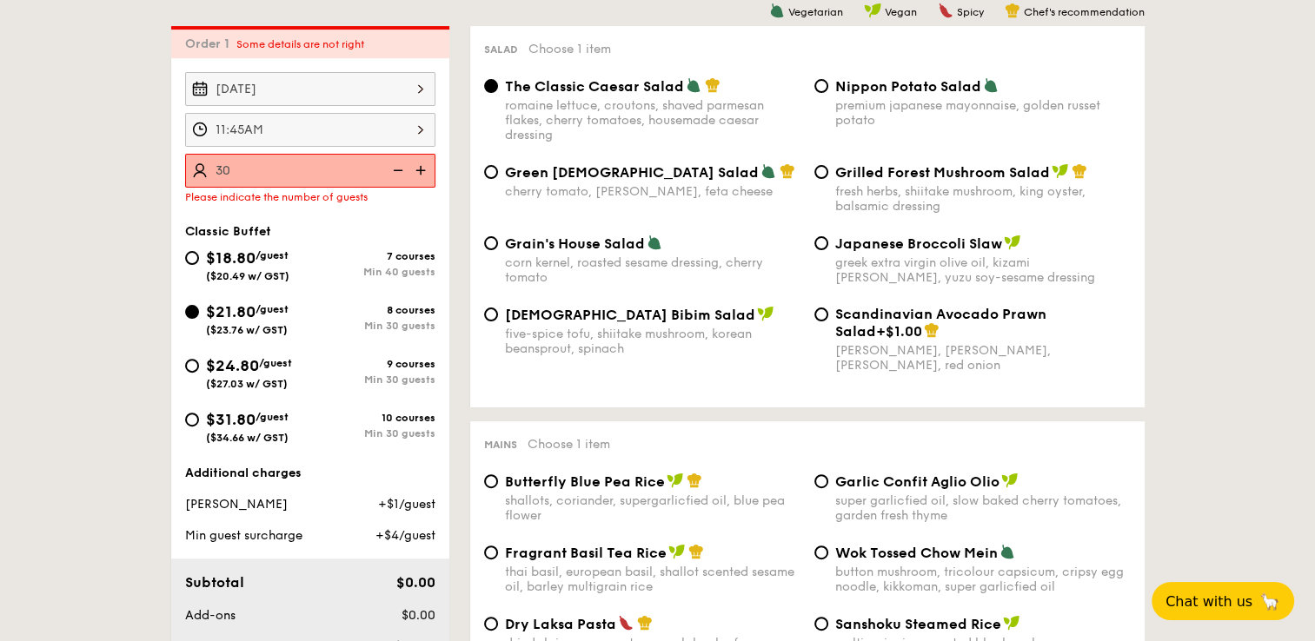
type input "30 guests"
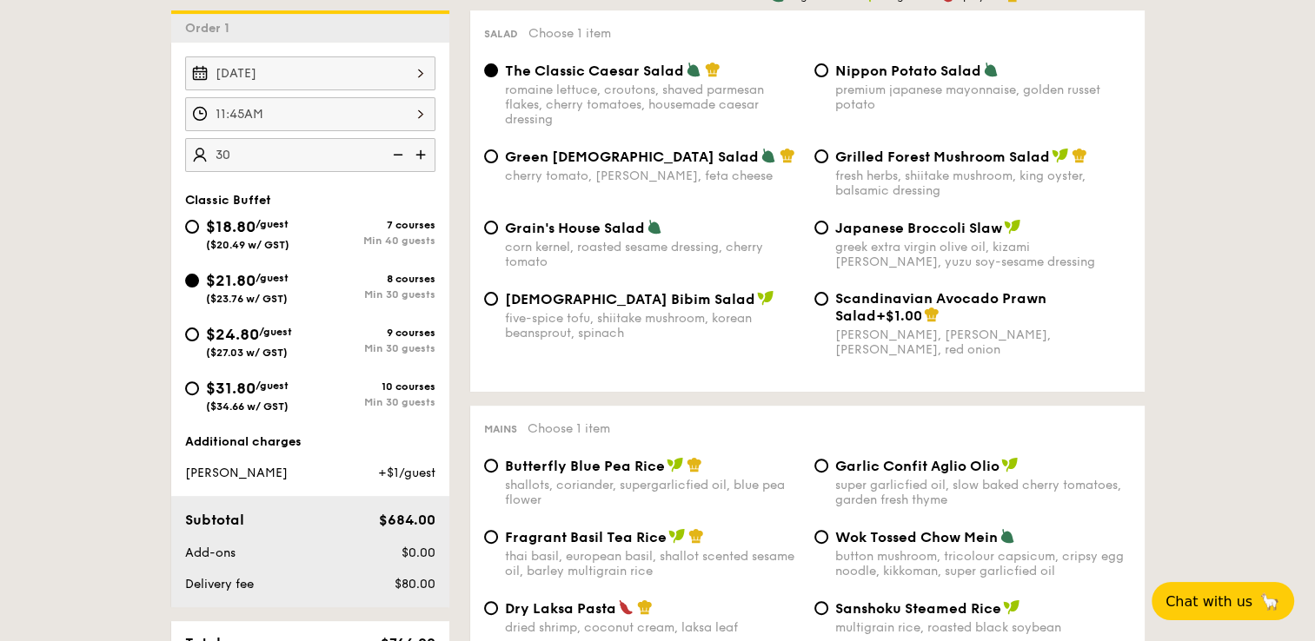
scroll to position [898, 0]
